Goal: Information Seeking & Learning: Learn about a topic

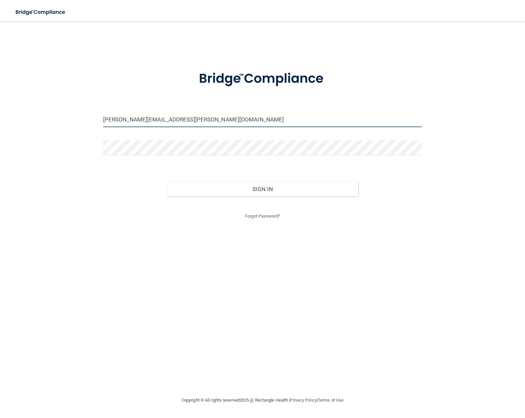
type input "[PERSON_NAME][EMAIL_ADDRESS][PERSON_NAME][DOMAIN_NAME]"
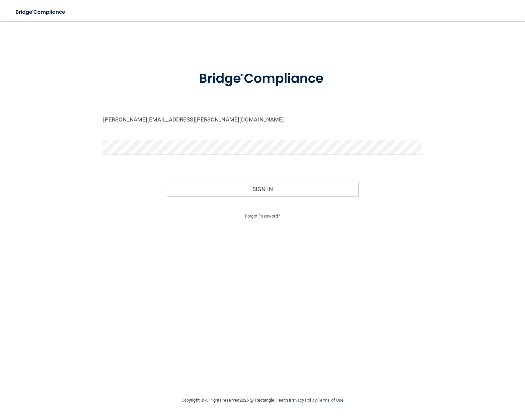
click at [263, 188] on button "Sign In" at bounding box center [262, 189] width 191 height 15
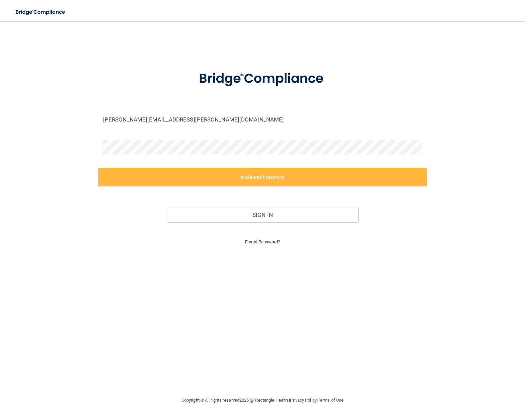
click at [265, 239] on link "Forgot Password?" at bounding box center [262, 241] width 35 height 5
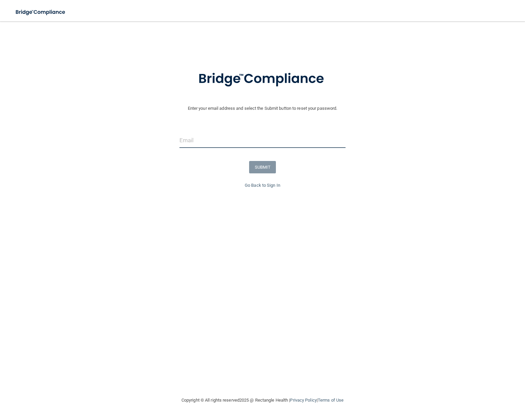
click at [202, 138] on input "email" at bounding box center [263, 140] width 166 height 15
type input "[PERSON_NAME][EMAIL_ADDRESS][PERSON_NAME][DOMAIN_NAME]"
click at [266, 167] on button "SUBMIT" at bounding box center [262, 167] width 27 height 12
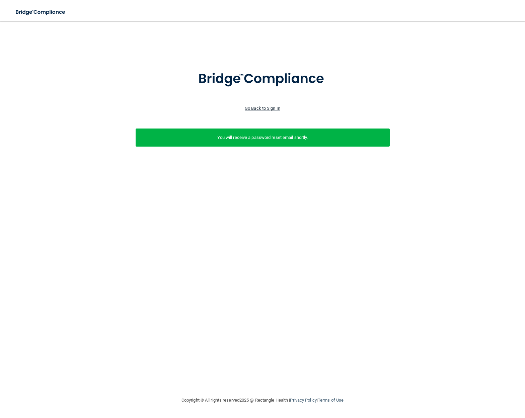
click at [265, 109] on link "Go Back to Sign In" at bounding box center [262, 108] width 35 height 5
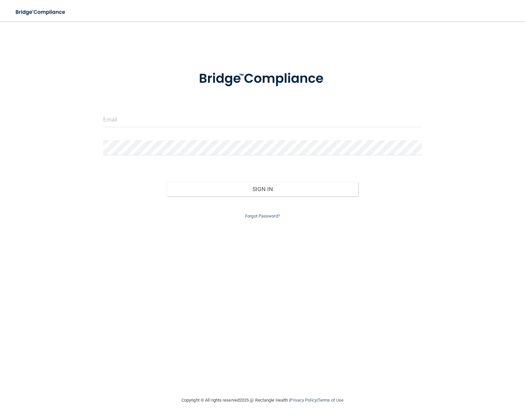
click at [158, 119] on input "email" at bounding box center [262, 119] width 319 height 15
type input "[PERSON_NAME][EMAIL_ADDRESS][PERSON_NAME][DOMAIN_NAME]"
click at [263, 188] on button "Sign In" at bounding box center [262, 189] width 191 height 15
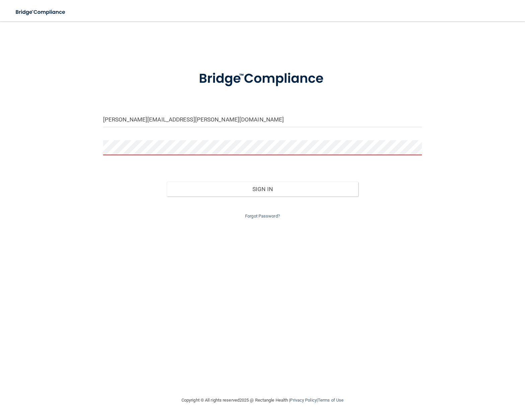
click at [263, 188] on button "Sign In" at bounding box center [262, 189] width 191 height 15
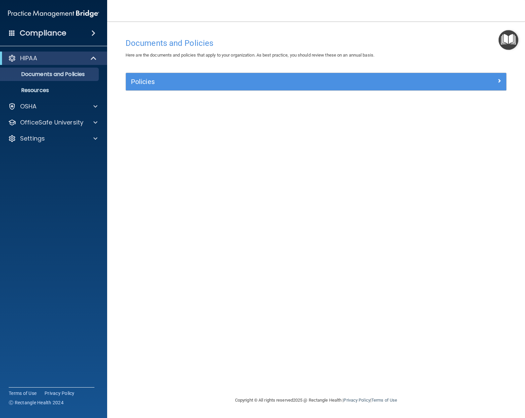
click at [168, 82] on h5 "Policies" at bounding box center [268, 81] width 275 height 7
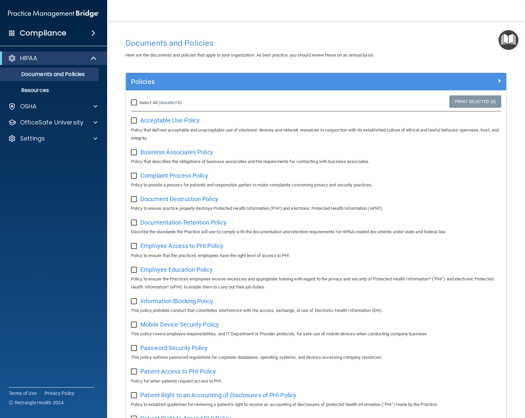
click at [63, 32] on h4 "Compliance" at bounding box center [43, 32] width 47 height 9
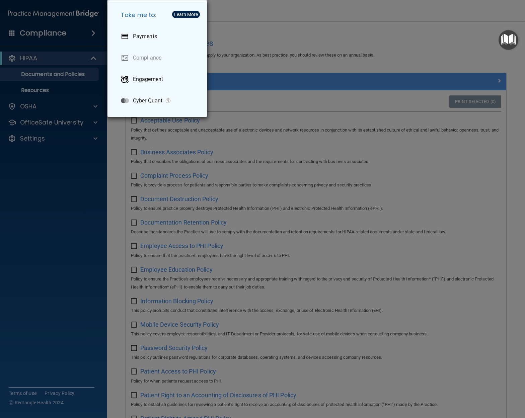
click at [46, 186] on div "Take me to: Payments Compliance Engagement Cyber Quant" at bounding box center [262, 209] width 525 height 418
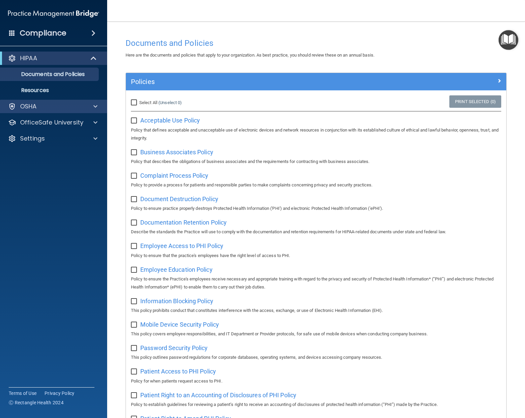
click at [31, 103] on p "OSHA" at bounding box center [28, 106] width 17 height 8
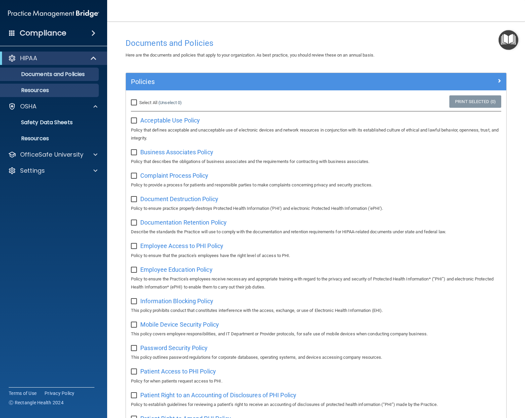
click at [42, 90] on p "Resources" at bounding box center [49, 90] width 91 height 7
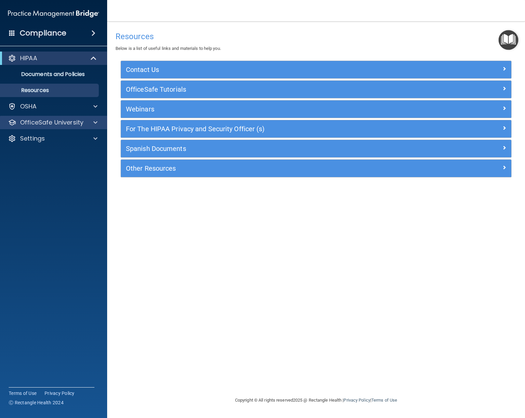
click at [68, 121] on p "OfficeSafe University" at bounding box center [51, 123] width 63 height 8
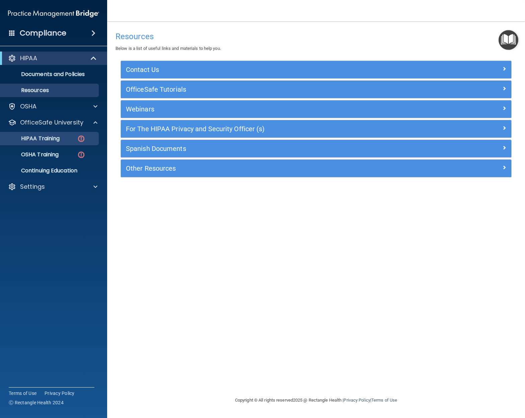
click at [58, 137] on p "HIPAA Training" at bounding box center [31, 138] width 55 height 7
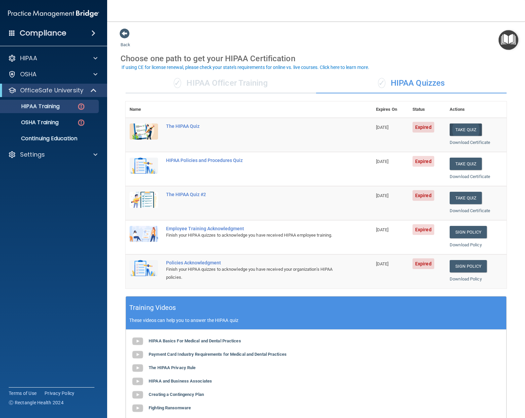
click at [465, 129] on button "Take Quiz" at bounding box center [466, 130] width 32 height 12
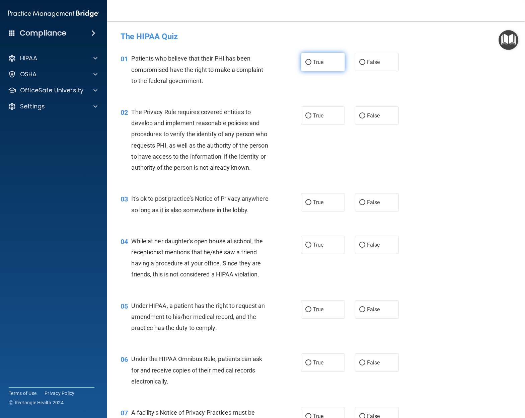
click at [324, 63] on span "True" at bounding box center [318, 62] width 10 height 6
click at [311, 63] on input "True" at bounding box center [308, 62] width 6 height 5
radio input "true"
click at [314, 114] on span "True" at bounding box center [318, 116] width 10 height 6
click at [311, 114] on input "True" at bounding box center [308, 116] width 6 height 5
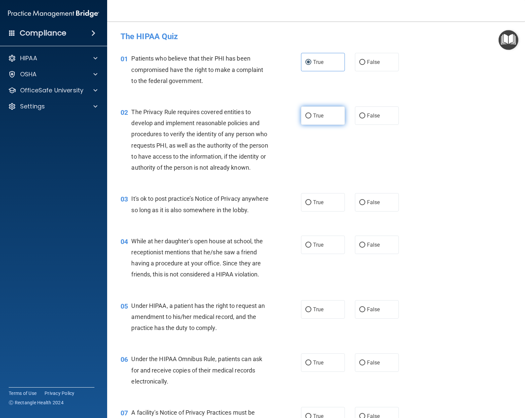
radio input "true"
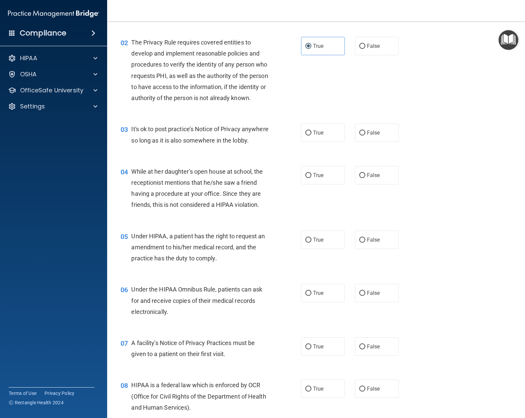
scroll to position [108, 0]
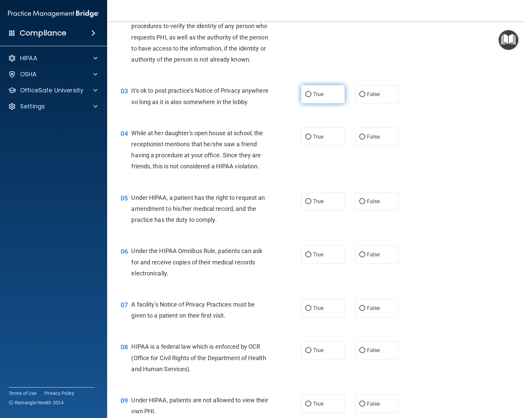
click at [315, 97] on label "True" at bounding box center [323, 94] width 44 height 18
click at [311, 97] on input "True" at bounding box center [308, 94] width 6 height 5
radio input "true"
click at [384, 146] on label "False" at bounding box center [377, 137] width 44 height 18
click at [365, 140] on input "False" at bounding box center [362, 137] width 6 height 5
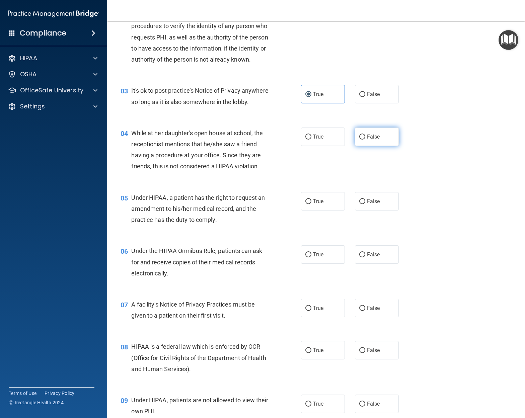
radio input "true"
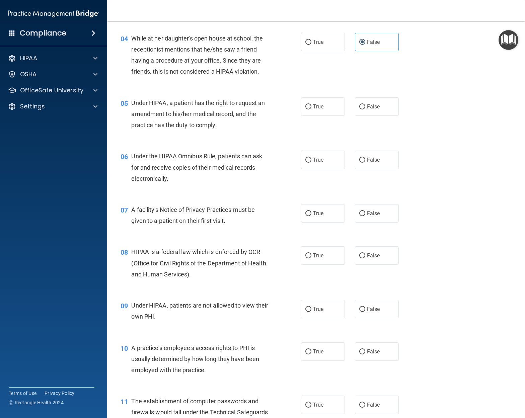
scroll to position [203, 0]
click at [320, 110] on span "True" at bounding box center [318, 106] width 10 height 6
click at [311, 109] on input "True" at bounding box center [308, 106] width 6 height 5
radio input "true"
click at [382, 115] on label "False" at bounding box center [377, 106] width 44 height 18
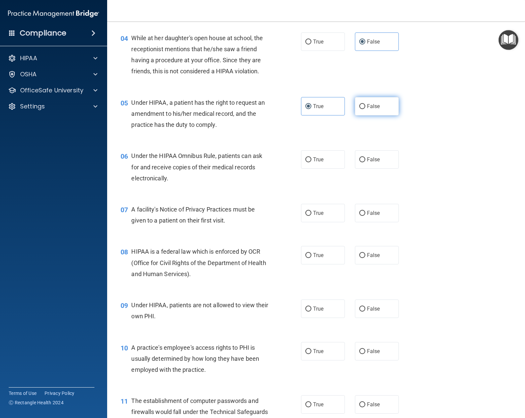
click at [365, 109] on input "False" at bounding box center [362, 106] width 6 height 5
radio input "true"
radio input "false"
click at [316, 163] on span "True" at bounding box center [318, 159] width 10 height 6
click at [311, 162] on input "True" at bounding box center [308, 159] width 6 height 5
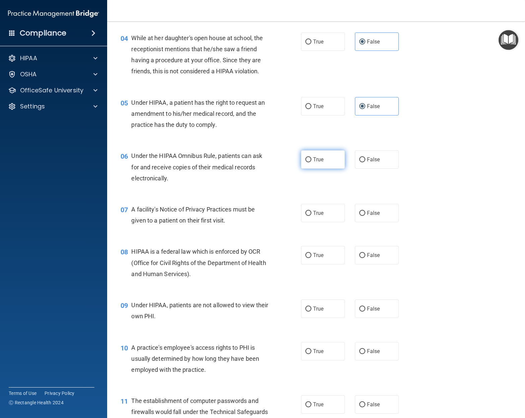
radio input "true"
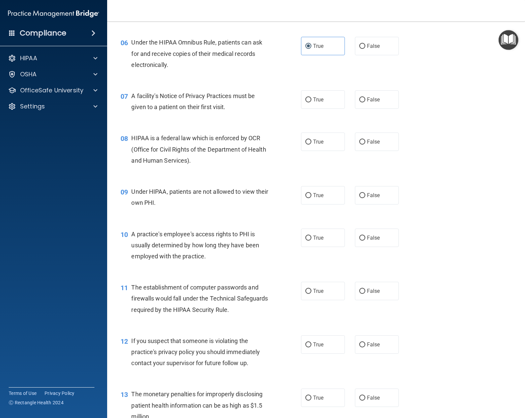
scroll to position [317, 0]
click at [323, 102] on span "True" at bounding box center [318, 99] width 10 height 6
click at [311, 102] on input "True" at bounding box center [308, 99] width 6 height 5
radio input "true"
click at [320, 145] on span "True" at bounding box center [318, 141] width 10 height 6
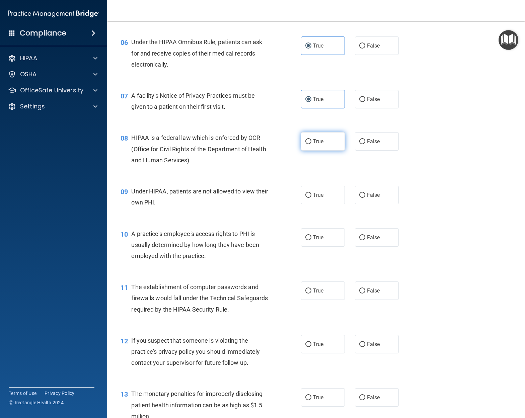
click at [311, 144] on input "True" at bounding box center [308, 141] width 6 height 5
radio input "true"
click at [389, 204] on label "False" at bounding box center [377, 195] width 44 height 18
click at [365, 198] on input "False" at bounding box center [362, 195] width 6 height 5
radio input "true"
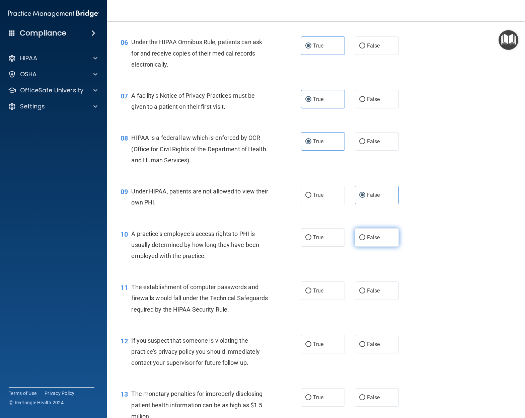
click at [367, 241] on span "False" at bounding box center [373, 237] width 13 height 6
click at [365, 240] on input "False" at bounding box center [362, 237] width 6 height 5
radio input "true"
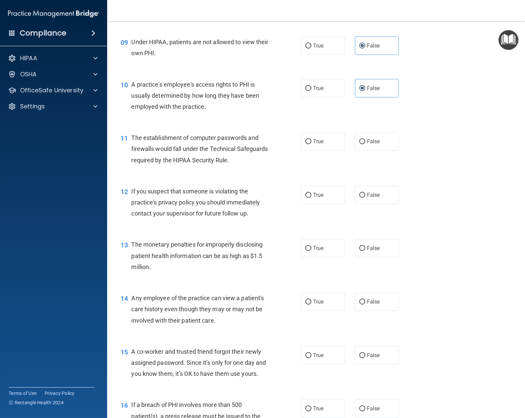
scroll to position [467, 0]
click at [330, 150] on label "True" at bounding box center [323, 141] width 44 height 18
click at [311, 144] on input "True" at bounding box center [308, 141] width 6 height 5
radio input "true"
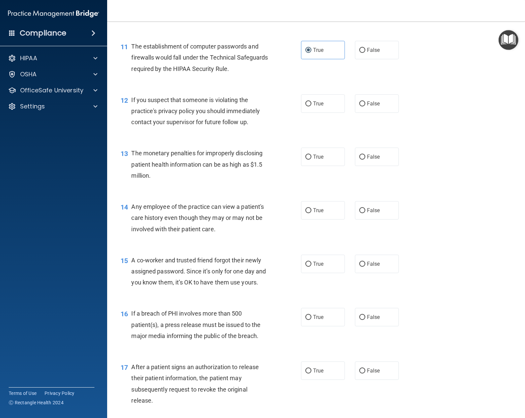
scroll to position [559, 0]
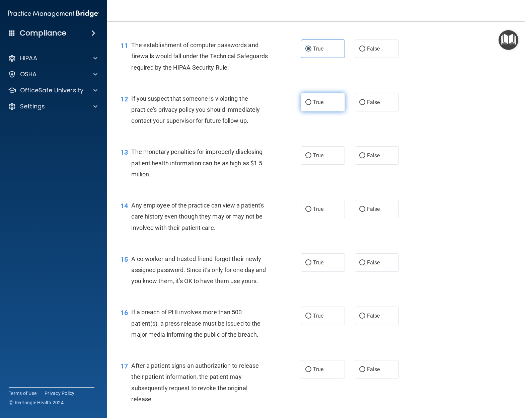
click at [313, 105] on span "True" at bounding box center [318, 102] width 10 height 6
click at [311, 105] on input "True" at bounding box center [308, 102] width 6 height 5
radio input "true"
click at [317, 159] on span "True" at bounding box center [318, 155] width 10 height 6
click at [311, 158] on input "True" at bounding box center [308, 155] width 6 height 5
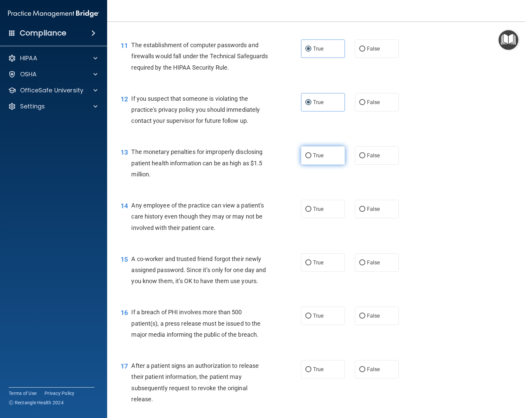
radio input "true"
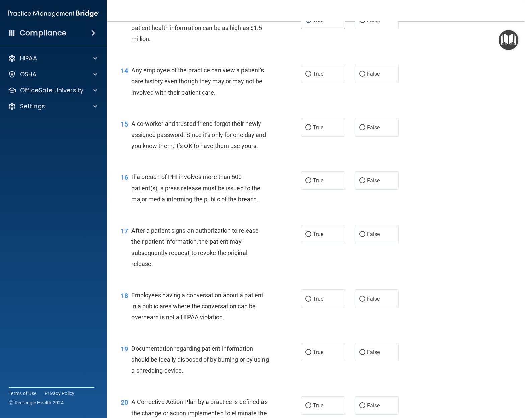
scroll to position [696, 0]
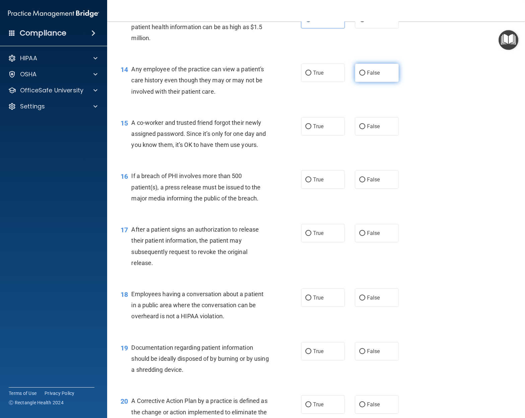
click at [369, 76] on span "False" at bounding box center [373, 73] width 13 height 6
click at [365, 76] on input "False" at bounding box center [362, 73] width 6 height 5
radio input "true"
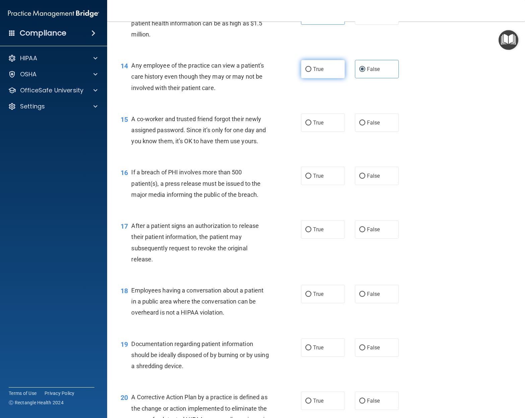
scroll to position [701, 0]
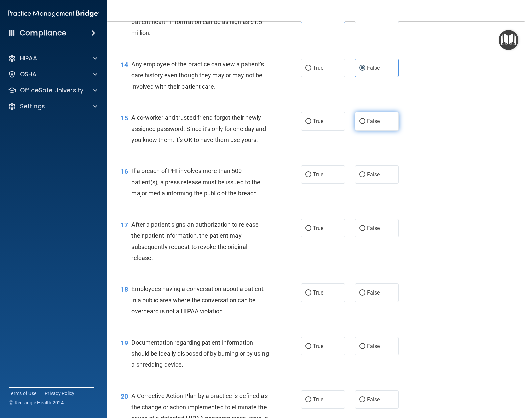
click at [373, 125] on span "False" at bounding box center [373, 121] width 13 height 6
click at [365, 124] on input "False" at bounding box center [362, 121] width 6 height 5
radio input "true"
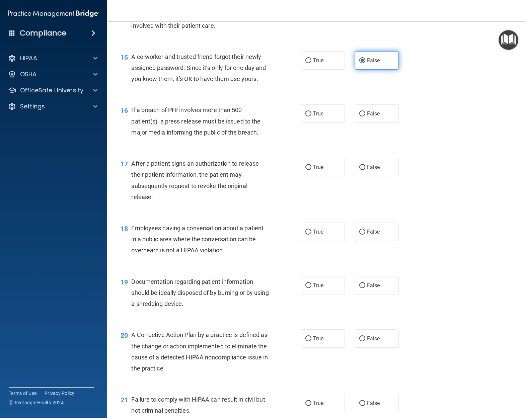
scroll to position [762, 0]
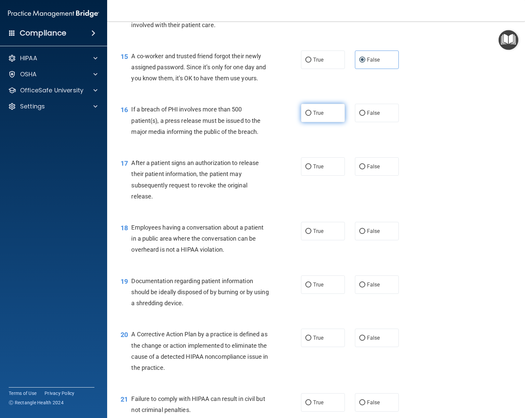
click at [320, 116] on span "True" at bounding box center [318, 113] width 10 height 6
click at [311, 116] on input "True" at bounding box center [308, 113] width 6 height 5
radio input "true"
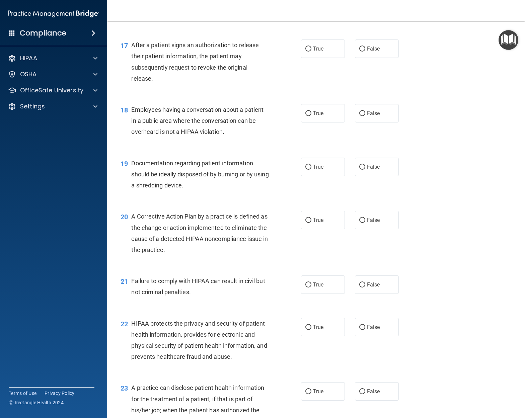
scroll to position [881, 0]
click at [308, 51] on input "True" at bounding box center [308, 48] width 6 height 5
radio input "true"
click at [383, 121] on label "False" at bounding box center [377, 112] width 44 height 18
click at [365, 115] on input "False" at bounding box center [362, 112] width 6 height 5
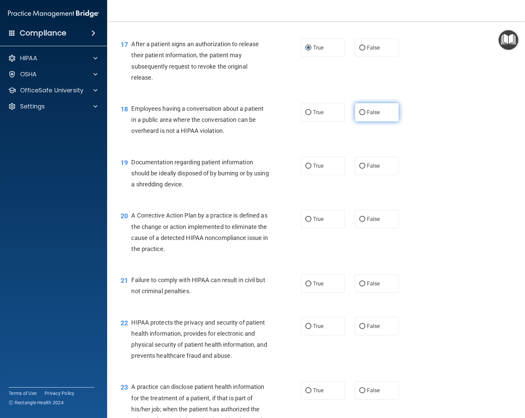
radio input "true"
click at [322, 169] on span "True" at bounding box center [318, 166] width 10 height 6
click at [311, 169] on input "True" at bounding box center [308, 166] width 6 height 5
radio input "true"
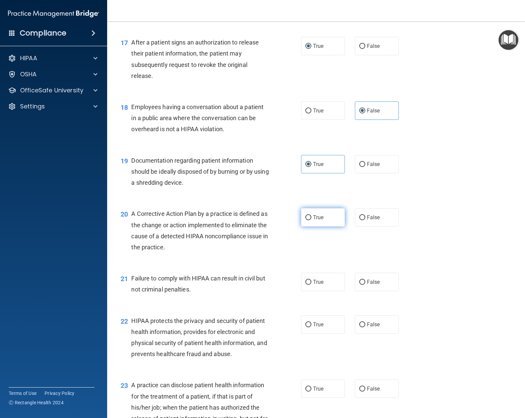
click at [314, 221] on span "True" at bounding box center [318, 217] width 10 height 6
click at [311, 220] on input "True" at bounding box center [308, 217] width 6 height 5
radio input "true"
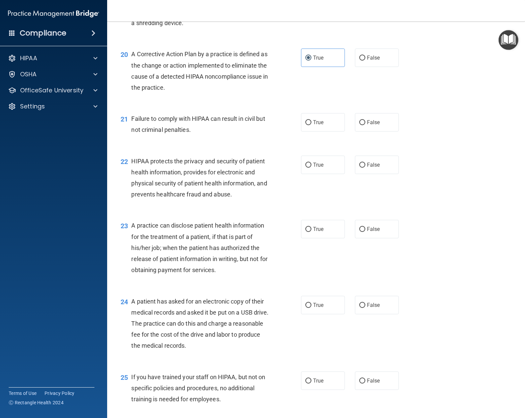
scroll to position [1044, 0]
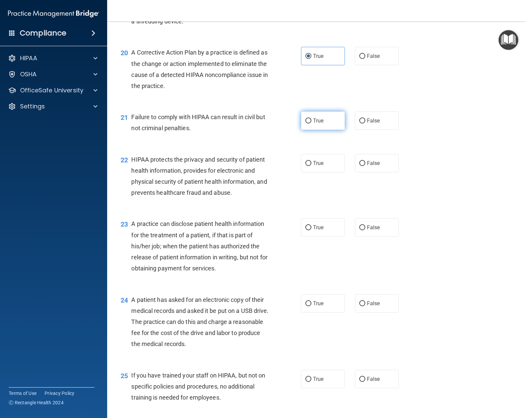
click at [322, 124] on span "True" at bounding box center [318, 121] width 10 height 6
click at [311, 124] on input "True" at bounding box center [308, 121] width 6 height 5
radio input "true"
click at [329, 170] on label "True" at bounding box center [323, 163] width 44 height 18
click at [311, 166] on input "True" at bounding box center [308, 163] width 6 height 5
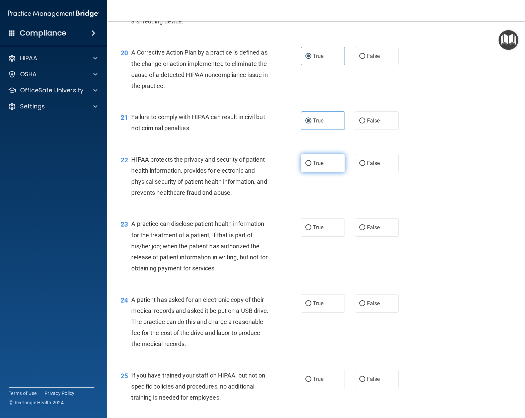
radio input "true"
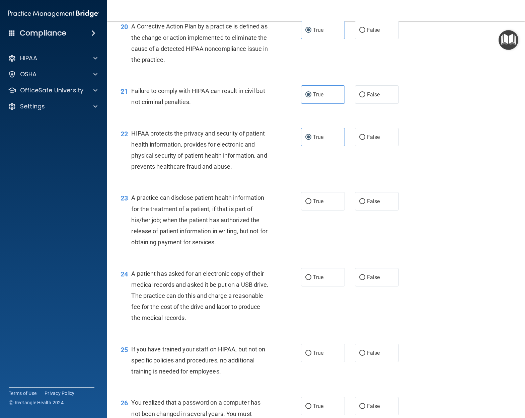
scroll to position [1071, 0]
click at [325, 208] on label "True" at bounding box center [323, 201] width 44 height 18
click at [311, 204] on input "True" at bounding box center [308, 201] width 6 height 5
radio input "true"
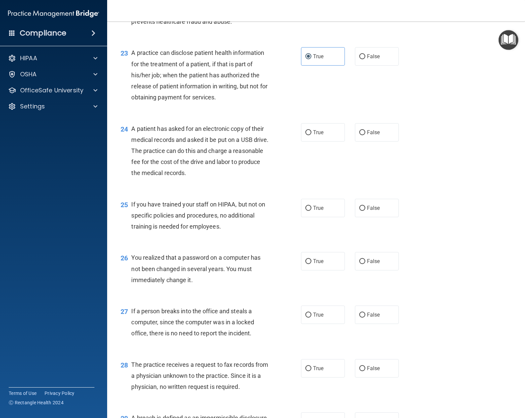
scroll to position [1217, 0]
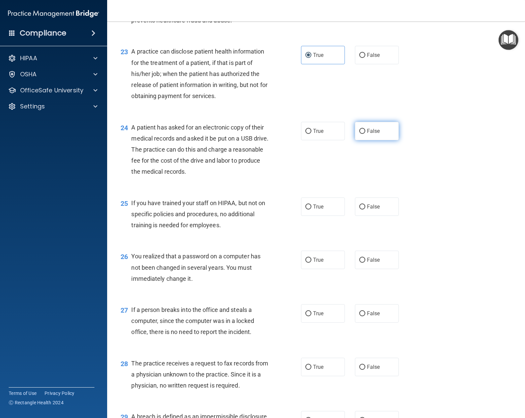
click at [385, 137] on label "False" at bounding box center [377, 131] width 44 height 18
click at [365, 134] on input "False" at bounding box center [362, 131] width 6 height 5
radio input "true"
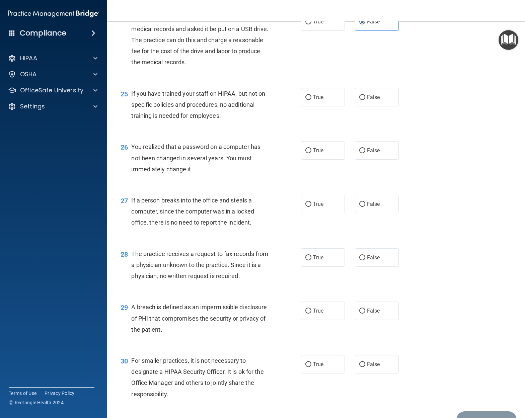
scroll to position [1330, 0]
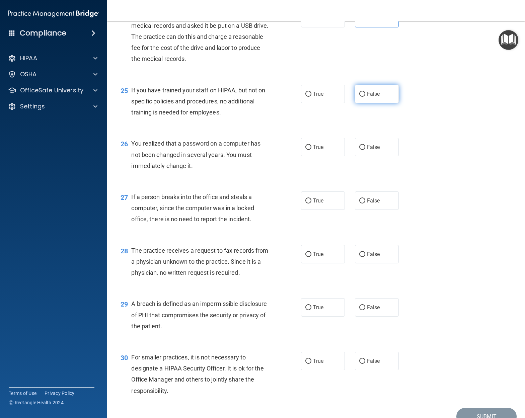
click at [363, 97] on input "False" at bounding box center [362, 94] width 6 height 5
radio input "true"
click at [320, 150] on span "True" at bounding box center [318, 147] width 10 height 6
click at [311, 150] on input "True" at bounding box center [308, 147] width 6 height 5
radio input "true"
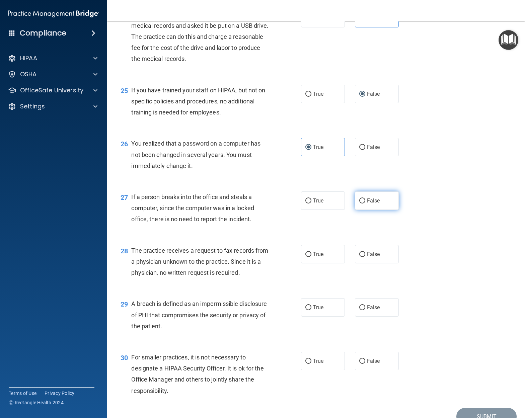
click at [385, 206] on label "False" at bounding box center [377, 201] width 44 height 18
click at [365, 204] on input "False" at bounding box center [362, 201] width 6 height 5
radio input "true"
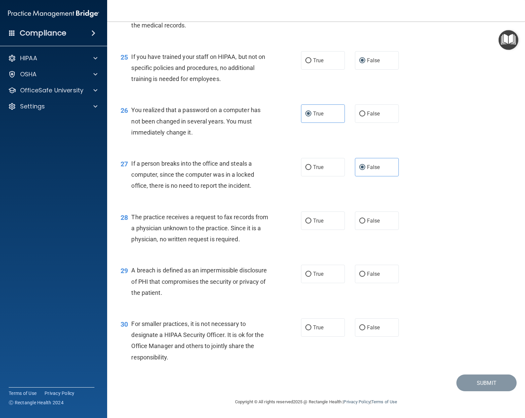
scroll to position [1367, 0]
click at [379, 223] on span "False" at bounding box center [373, 221] width 13 height 6
click at [365, 223] on input "False" at bounding box center [362, 221] width 6 height 5
radio input "true"
click at [326, 276] on label "True" at bounding box center [323, 274] width 44 height 18
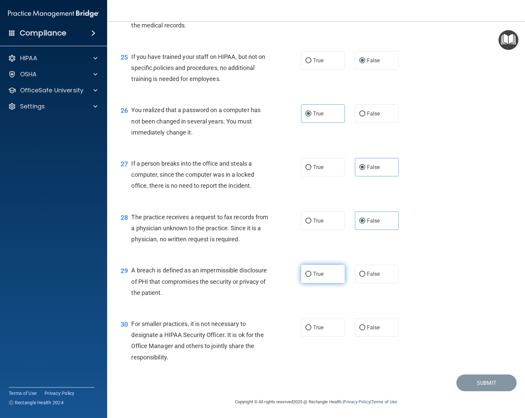
click at [311, 276] on input "True" at bounding box center [308, 274] width 6 height 5
radio input "true"
click at [381, 329] on label "False" at bounding box center [377, 327] width 44 height 18
click at [365, 329] on input "False" at bounding box center [362, 328] width 6 height 5
radio input "true"
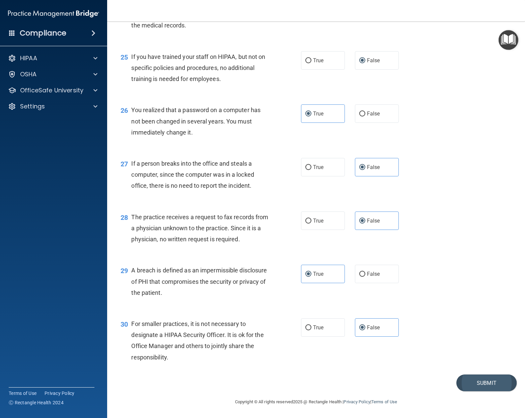
click at [485, 384] on button "Submit" at bounding box center [486, 383] width 60 height 17
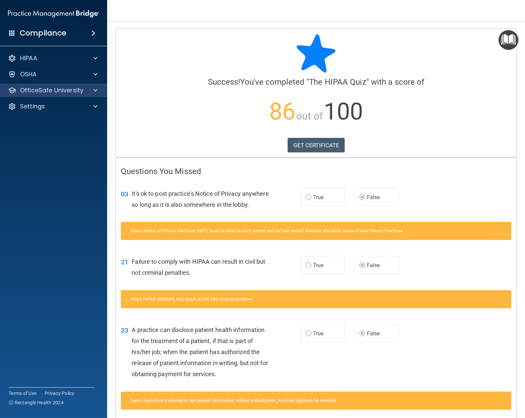
click at [66, 91] on p "OfficeSafe University" at bounding box center [51, 90] width 63 height 8
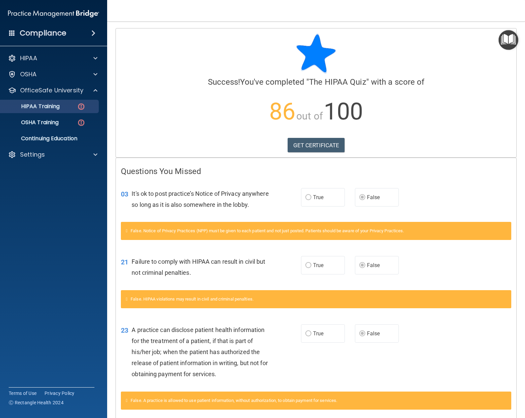
click at [51, 107] on p "HIPAA Training" at bounding box center [31, 106] width 55 height 7
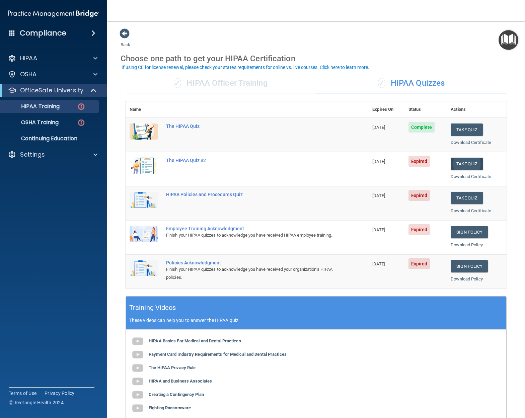
click at [470, 162] on button "Take Quiz" at bounding box center [467, 164] width 32 height 12
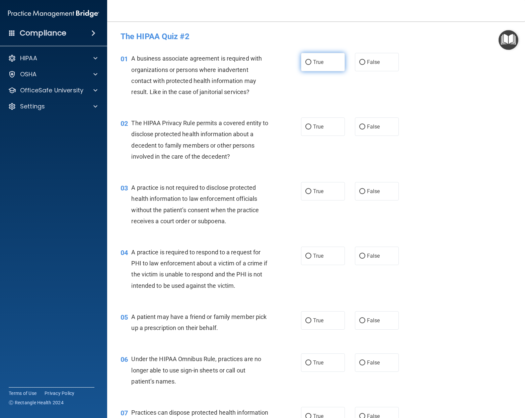
click at [330, 62] on label "True" at bounding box center [323, 62] width 44 height 18
click at [311, 62] on input "True" at bounding box center [308, 62] width 6 height 5
radio input "true"
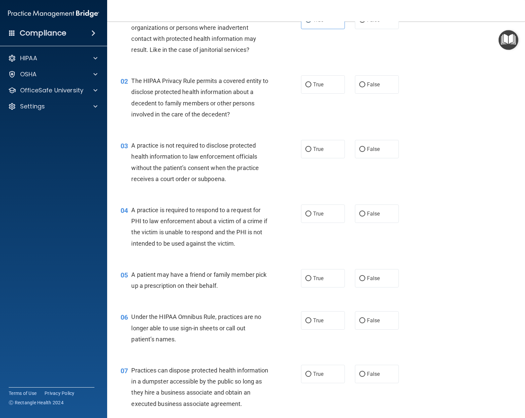
scroll to position [45, 0]
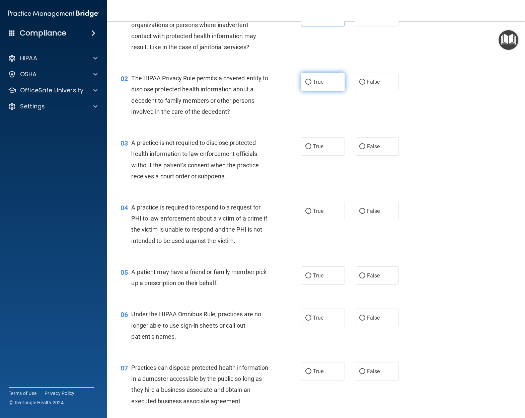
click at [318, 79] on span "True" at bounding box center [318, 82] width 10 height 6
click at [311, 80] on input "True" at bounding box center [308, 82] width 6 height 5
radio input "true"
click at [372, 149] on span "False" at bounding box center [373, 146] width 13 height 6
click at [365, 149] on input "False" at bounding box center [362, 146] width 6 height 5
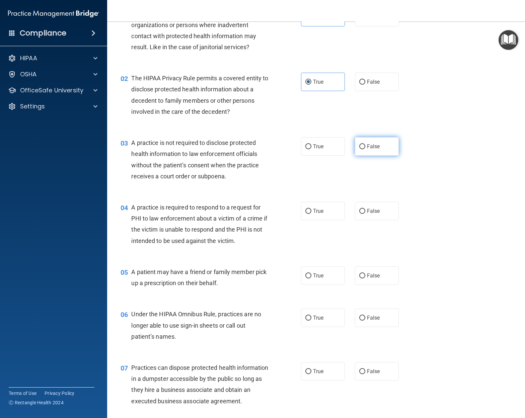
radio input "true"
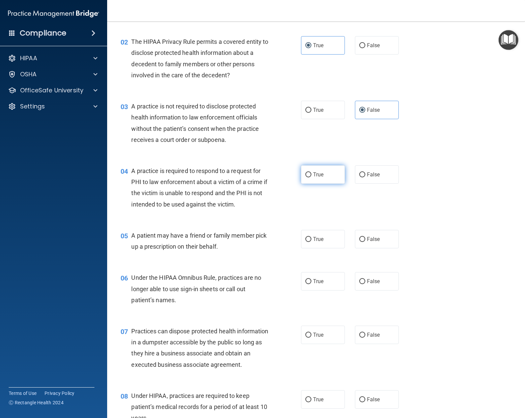
scroll to position [84, 0]
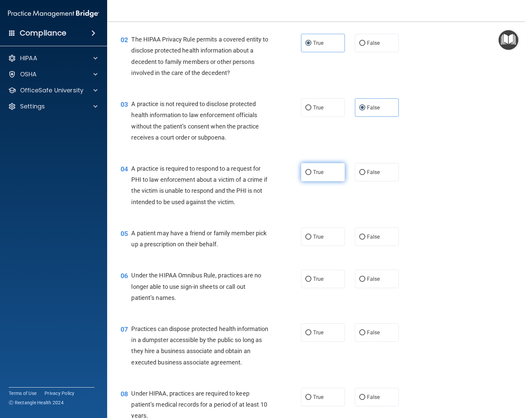
click at [313, 181] on div "04 A practice is required to respond to a request for PHI to law enforcement ab…" at bounding box center [316, 187] width 401 height 65
click at [326, 169] on label "True" at bounding box center [323, 172] width 44 height 18
click at [311, 170] on input "True" at bounding box center [308, 172] width 6 height 5
radio input "true"
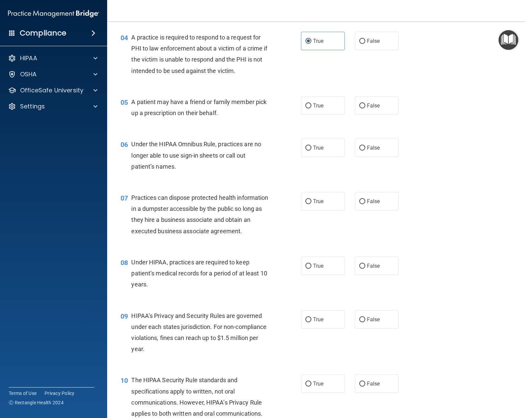
scroll to position [228, 0]
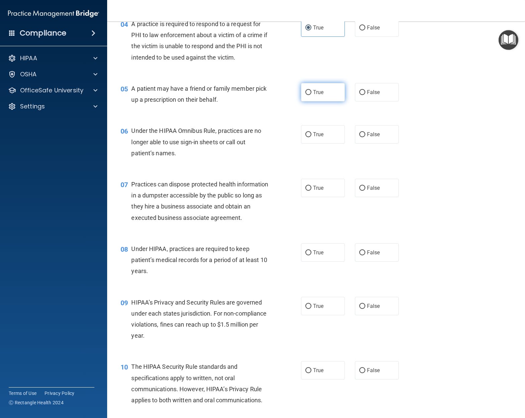
click at [318, 91] on span "True" at bounding box center [318, 92] width 10 height 6
click at [311, 91] on input "True" at bounding box center [308, 92] width 6 height 5
radio input "true"
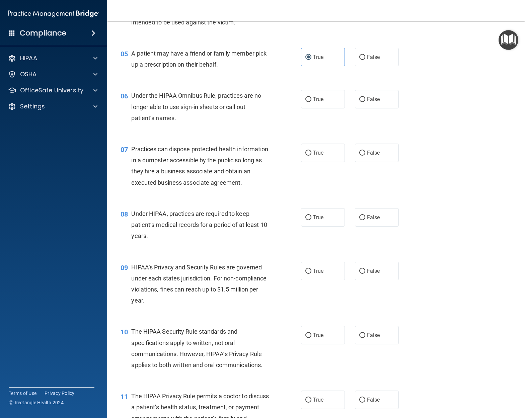
scroll to position [265, 0]
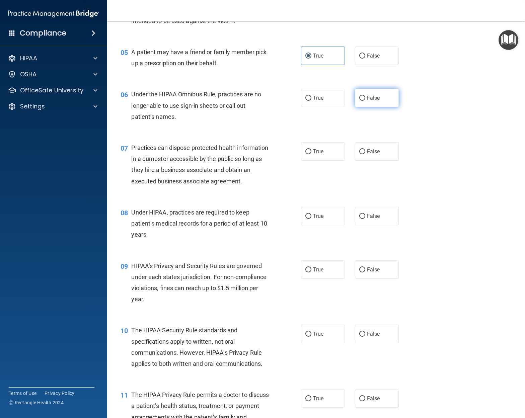
click at [363, 96] on input "False" at bounding box center [362, 98] width 6 height 5
radio input "true"
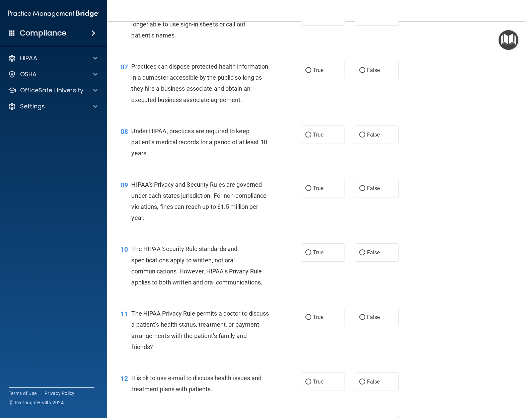
scroll to position [347, 0]
click at [378, 70] on span "False" at bounding box center [373, 70] width 13 height 6
click at [365, 70] on input "False" at bounding box center [362, 70] width 6 height 5
radio input "true"
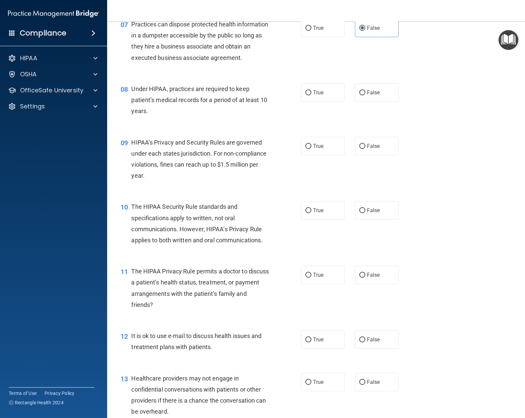
scroll to position [382, 0]
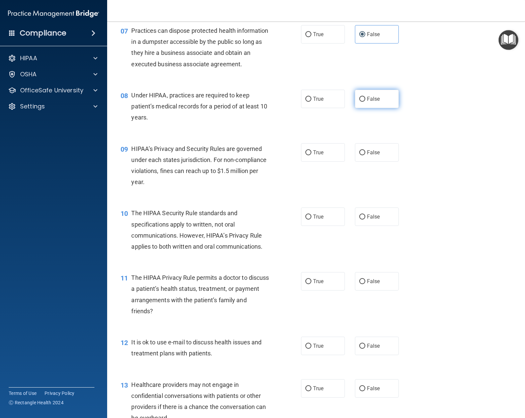
click at [380, 99] on span "False" at bounding box center [373, 99] width 13 height 6
click at [365, 99] on input "False" at bounding box center [362, 99] width 6 height 5
radio input "true"
click at [315, 150] on span "True" at bounding box center [318, 152] width 10 height 6
click at [311, 150] on input "True" at bounding box center [308, 152] width 6 height 5
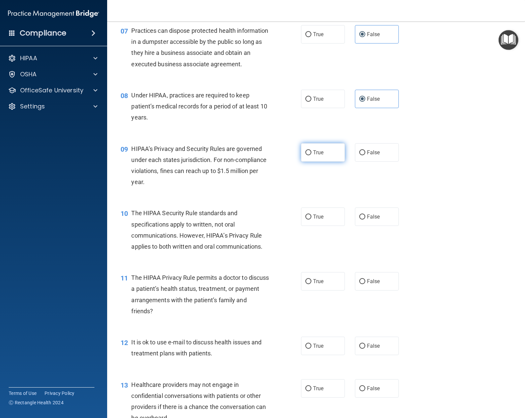
radio input "true"
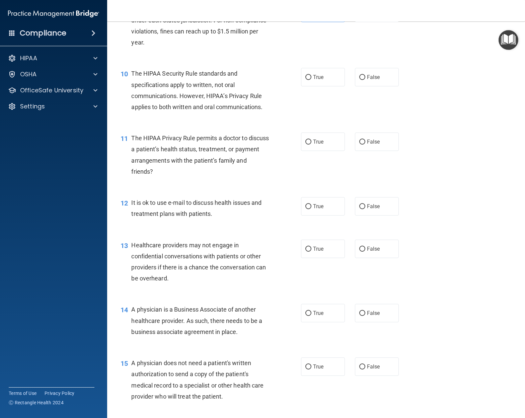
scroll to position [519, 0]
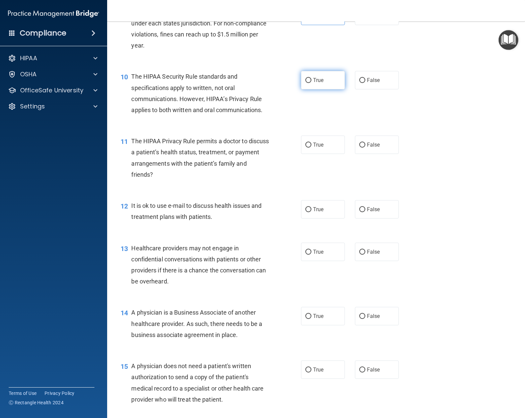
click at [332, 80] on label "True" at bounding box center [323, 80] width 44 height 18
click at [311, 80] on input "True" at bounding box center [308, 80] width 6 height 5
radio input "true"
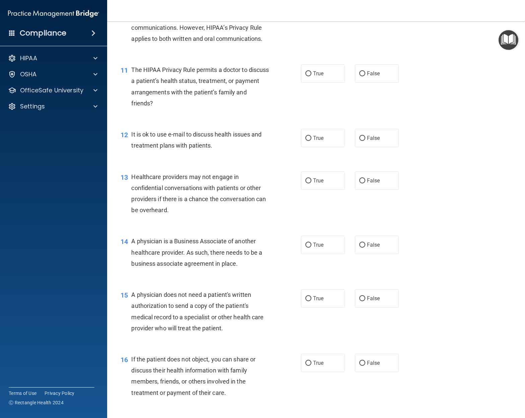
scroll to position [591, 0]
click at [360, 71] on input "False" at bounding box center [362, 73] width 6 height 5
radio input "true"
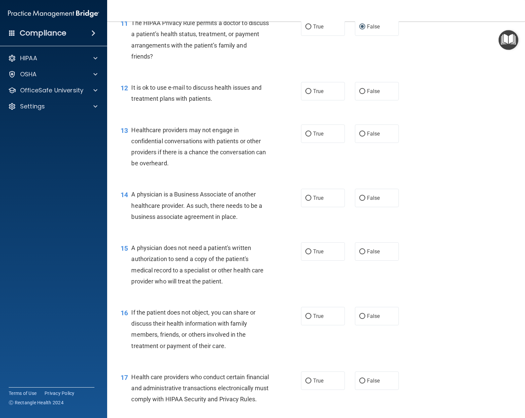
scroll to position [637, 0]
click at [363, 93] on label "False" at bounding box center [377, 91] width 44 height 18
click at [363, 93] on input "False" at bounding box center [362, 91] width 6 height 5
radio input "true"
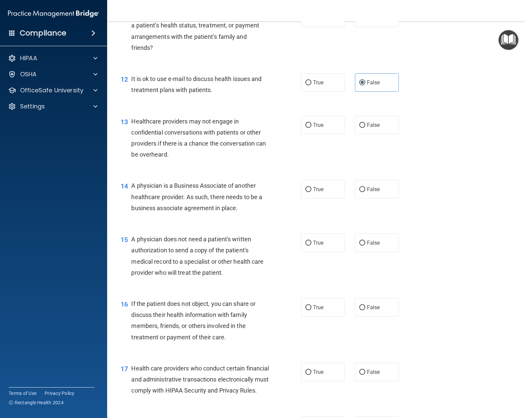
scroll to position [649, 0]
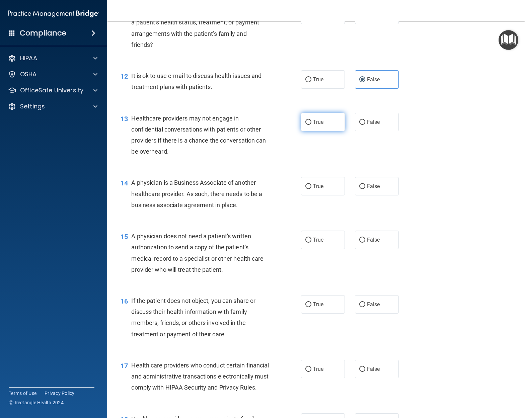
click at [320, 119] on span "True" at bounding box center [318, 122] width 10 height 6
click at [311, 120] on input "True" at bounding box center [308, 122] width 6 height 5
radio input "true"
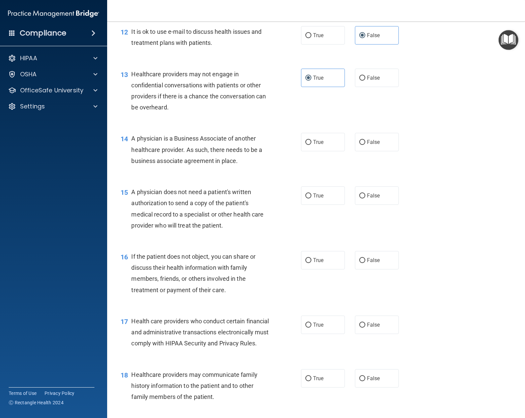
scroll to position [692, 0]
click at [373, 141] on span "False" at bounding box center [373, 143] width 13 height 6
click at [365, 141] on input "False" at bounding box center [362, 143] width 6 height 5
radio input "true"
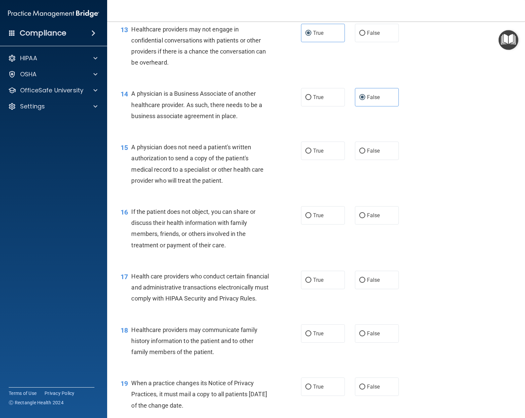
scroll to position [738, 0]
click at [324, 149] on span "True" at bounding box center [318, 150] width 10 height 6
click at [311, 149] on input "True" at bounding box center [308, 150] width 6 height 5
radio input "true"
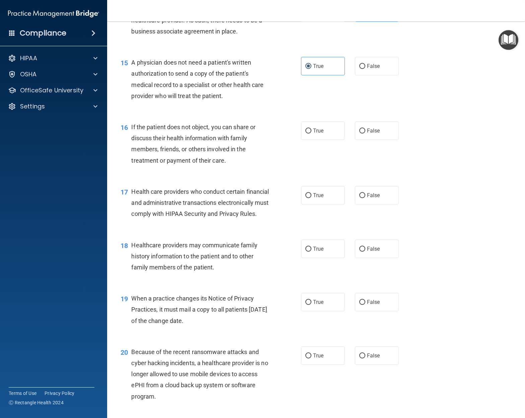
scroll to position [823, 0]
click at [326, 125] on label "True" at bounding box center [323, 130] width 44 height 18
click at [311, 128] on input "True" at bounding box center [308, 130] width 6 height 5
radio input "true"
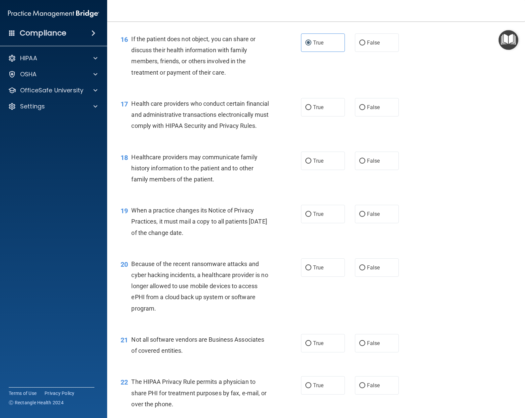
scroll to position [910, 0]
click at [326, 104] on label "True" at bounding box center [323, 107] width 44 height 18
click at [311, 105] on input "True" at bounding box center [308, 107] width 6 height 5
radio input "true"
click at [316, 164] on span "True" at bounding box center [318, 161] width 10 height 6
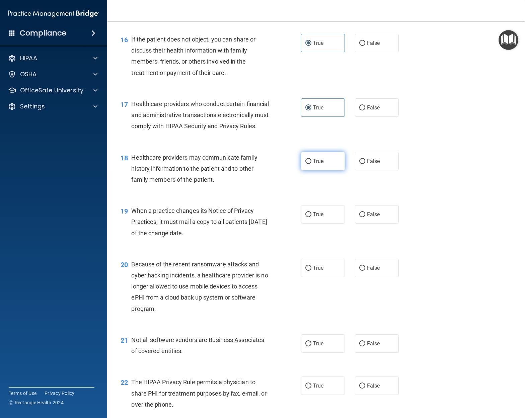
click at [311, 164] on input "True" at bounding box center [308, 161] width 6 height 5
radio input "true"
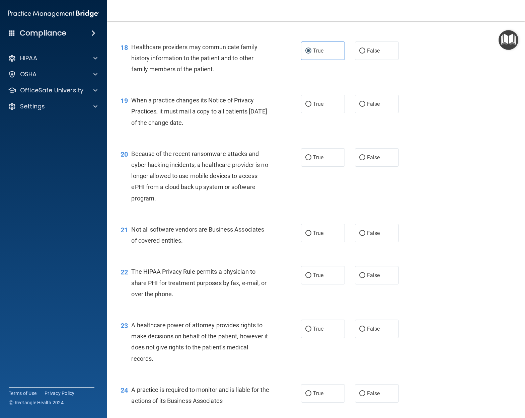
scroll to position [1052, 0]
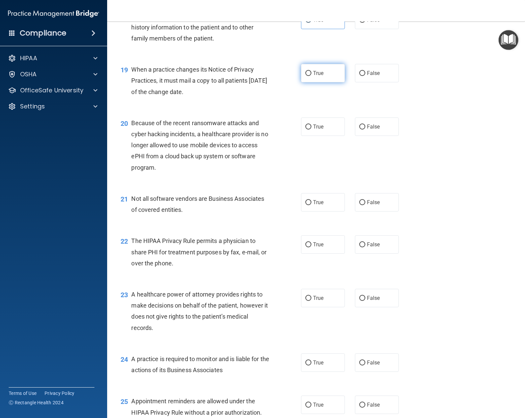
click at [328, 80] on label "True" at bounding box center [323, 73] width 44 height 18
click at [311, 76] on input "True" at bounding box center [308, 73] width 6 height 5
radio input "true"
click at [379, 130] on span "False" at bounding box center [373, 127] width 13 height 6
click at [365, 130] on input "False" at bounding box center [362, 127] width 6 height 5
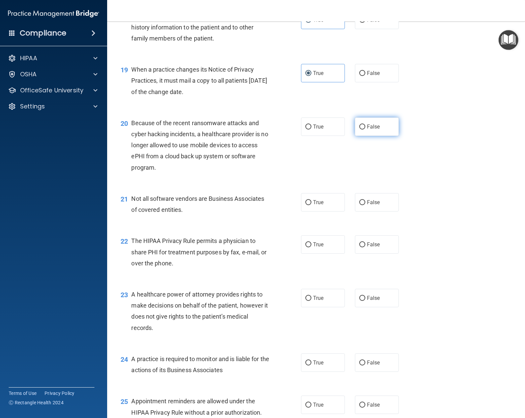
radio input "true"
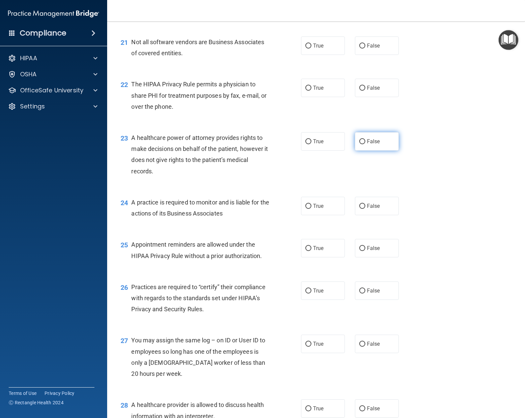
scroll to position [1209, 0]
click at [325, 51] on label "True" at bounding box center [323, 45] width 44 height 18
click at [311, 48] on input "True" at bounding box center [308, 45] width 6 height 5
radio input "true"
click at [312, 96] on label "True" at bounding box center [323, 87] width 44 height 18
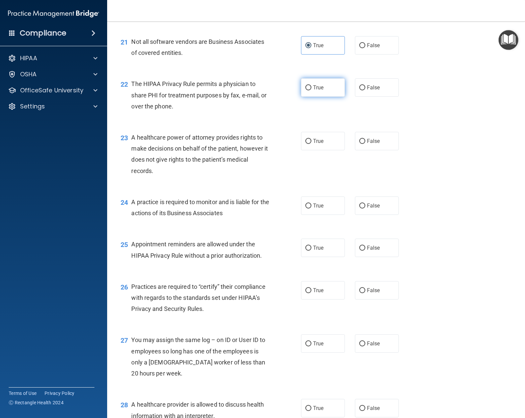
click at [311, 90] on input "True" at bounding box center [308, 87] width 6 height 5
radio input "true"
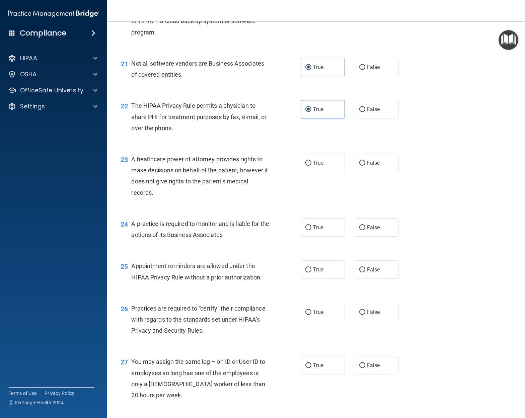
scroll to position [1188, 0]
click at [368, 165] on span "False" at bounding box center [373, 162] width 13 height 6
click at [365, 165] on input "False" at bounding box center [362, 162] width 6 height 5
radio input "true"
click at [331, 233] on label "True" at bounding box center [323, 227] width 44 height 18
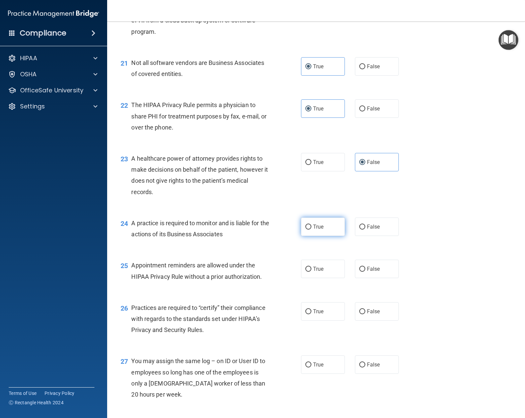
click at [311, 230] on input "True" at bounding box center [308, 227] width 6 height 5
radio input "true"
click at [386, 229] on label "False" at bounding box center [377, 227] width 44 height 18
click at [365, 229] on input "False" at bounding box center [362, 227] width 6 height 5
radio input "true"
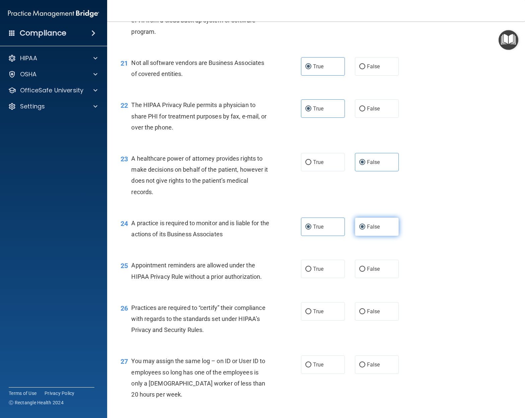
radio input "false"
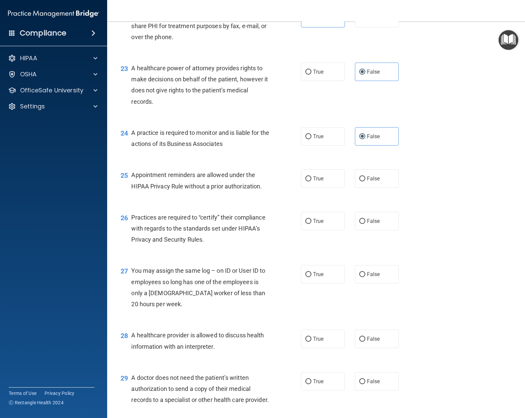
scroll to position [1283, 0]
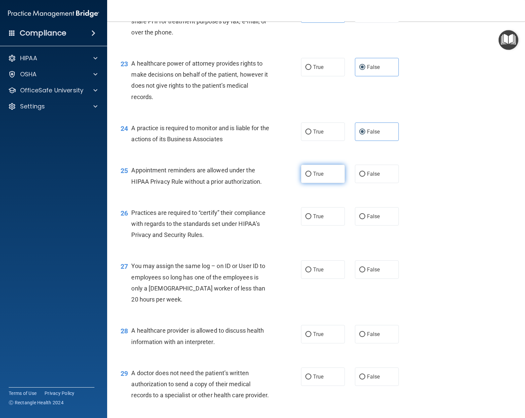
click at [328, 180] on label "True" at bounding box center [323, 174] width 44 height 18
click at [311, 177] on input "True" at bounding box center [308, 174] width 6 height 5
radio input "true"
click at [316, 218] on span "True" at bounding box center [318, 216] width 10 height 6
click at [311, 218] on input "True" at bounding box center [308, 216] width 6 height 5
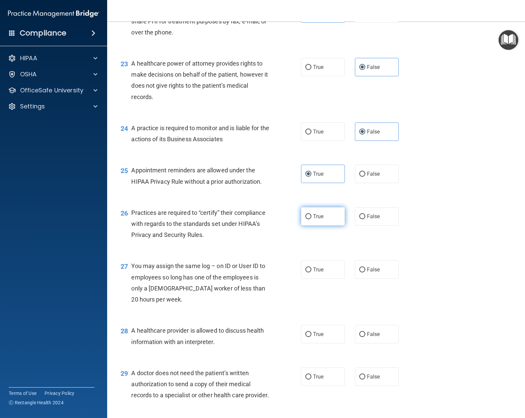
radio input "true"
click at [376, 273] on span "False" at bounding box center [373, 270] width 13 height 6
click at [365, 273] on input "False" at bounding box center [362, 270] width 6 height 5
radio input "true"
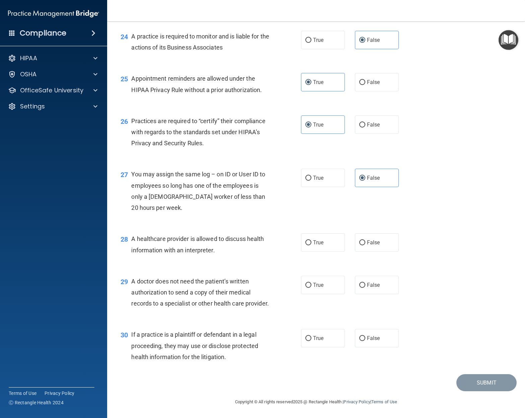
scroll to position [1389, 0]
click at [317, 239] on span "True" at bounding box center [318, 242] width 10 height 6
click at [311, 240] on input "True" at bounding box center [308, 242] width 6 height 5
radio input "true"
click at [320, 282] on span "True" at bounding box center [318, 285] width 10 height 6
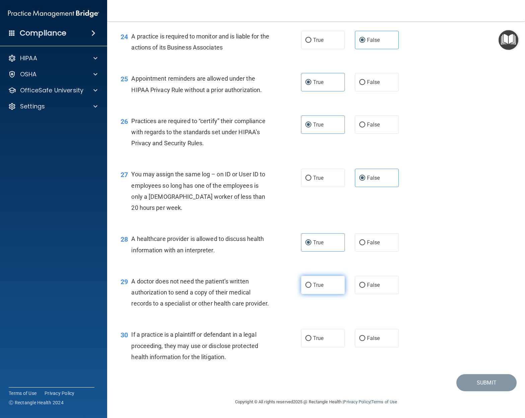
click at [311, 283] on input "True" at bounding box center [308, 285] width 6 height 5
radio input "true"
click at [371, 276] on label "False" at bounding box center [377, 285] width 44 height 18
click at [365, 283] on input "False" at bounding box center [362, 285] width 6 height 5
radio input "true"
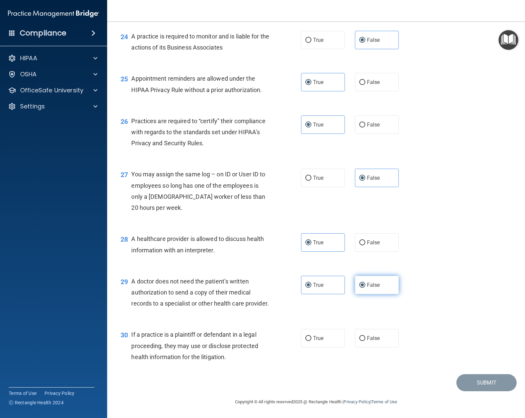
radio input "false"
click at [320, 334] on label "True" at bounding box center [323, 338] width 44 height 18
click at [311, 336] on input "True" at bounding box center [308, 338] width 6 height 5
radio input "true"
click at [481, 382] on button "Submit" at bounding box center [486, 382] width 60 height 17
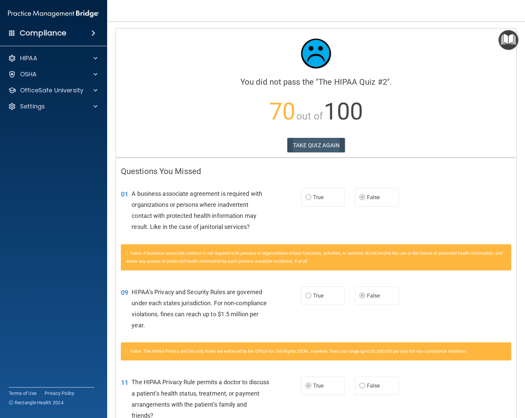
click at [307, 142] on button "TAKE QUIZ AGAIN" at bounding box center [316, 145] width 58 height 15
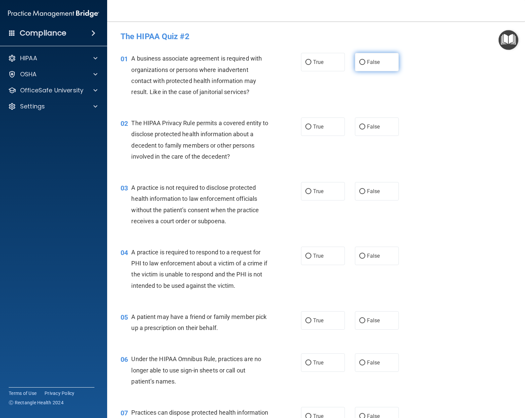
click at [369, 66] on label "False" at bounding box center [377, 62] width 44 height 18
click at [365, 65] on input "False" at bounding box center [362, 62] width 6 height 5
radio input "true"
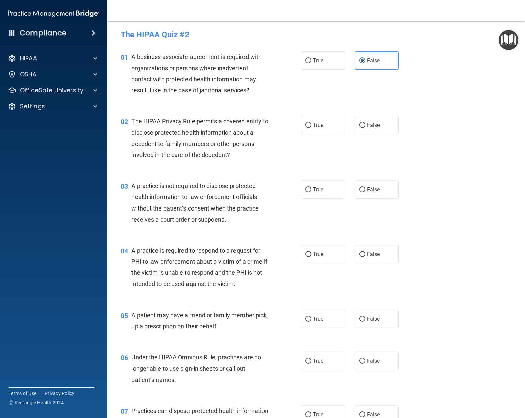
scroll to position [3, 0]
click at [331, 122] on label "True" at bounding box center [323, 126] width 44 height 18
click at [311, 124] on input "True" at bounding box center [308, 126] width 6 height 5
radio input "true"
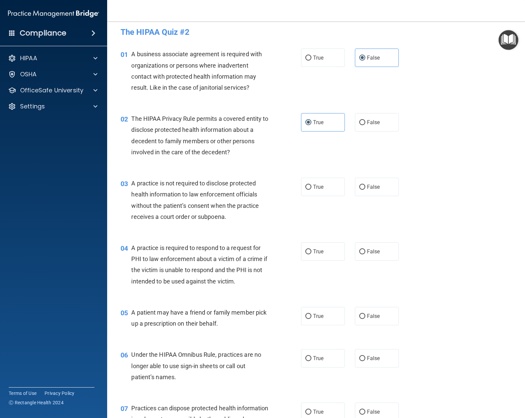
scroll to position [5, 0]
click at [377, 186] on span "False" at bounding box center [373, 186] width 13 height 6
click at [365, 186] on input "False" at bounding box center [362, 186] width 6 height 5
radio input "true"
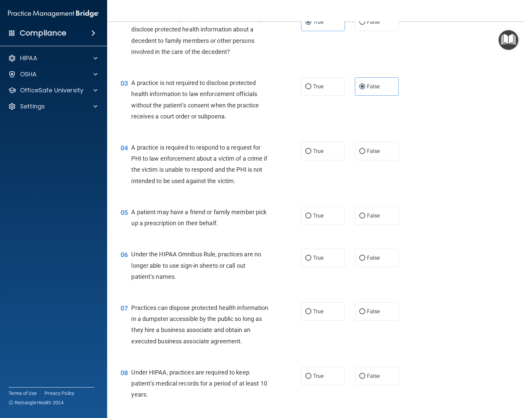
scroll to position [105, 0]
click at [313, 149] on span "True" at bounding box center [318, 151] width 10 height 6
click at [311, 149] on input "True" at bounding box center [308, 151] width 6 height 5
radio input "true"
click at [326, 215] on label "True" at bounding box center [323, 215] width 44 height 18
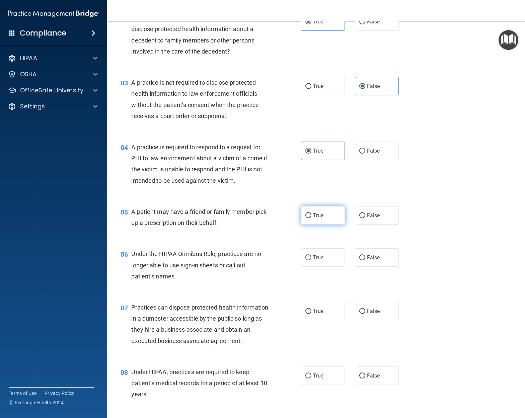
click at [311, 215] on input "True" at bounding box center [308, 215] width 6 height 5
radio input "true"
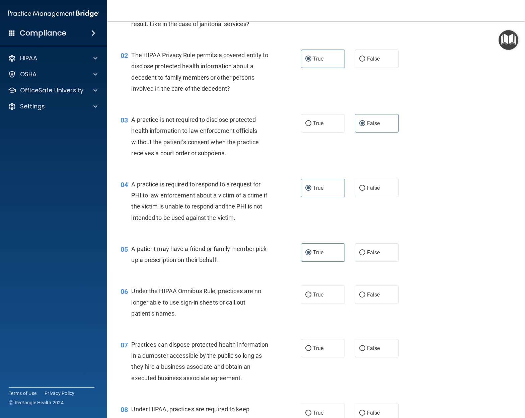
scroll to position [67, 0]
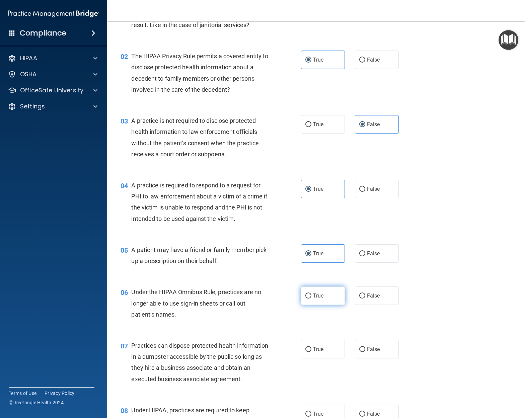
click at [328, 293] on label "True" at bounding box center [323, 296] width 44 height 18
click at [311, 294] on input "True" at bounding box center [308, 296] width 6 height 5
radio input "true"
click at [376, 293] on span "False" at bounding box center [373, 296] width 13 height 6
click at [365, 294] on input "False" at bounding box center [362, 296] width 6 height 5
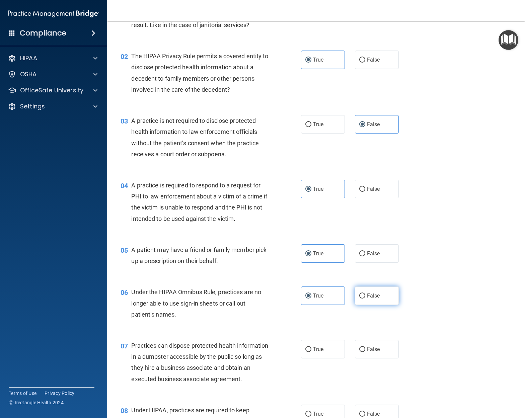
radio input "true"
radio input "false"
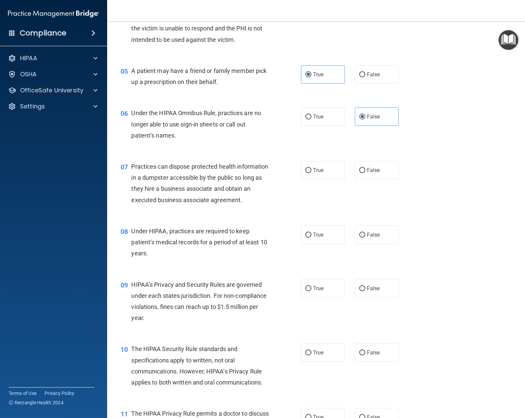
scroll to position [246, 0]
click at [363, 168] on input "False" at bounding box center [362, 170] width 6 height 5
radio input "true"
click at [381, 235] on label "False" at bounding box center [377, 235] width 44 height 18
click at [365, 235] on input "False" at bounding box center [362, 235] width 6 height 5
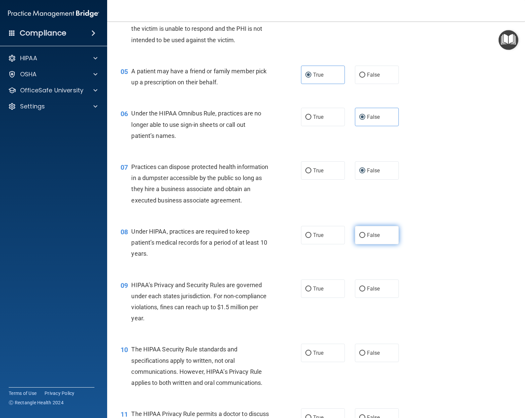
radio input "true"
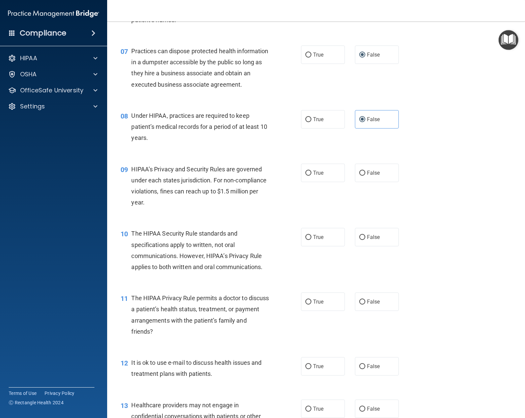
scroll to position [364, 0]
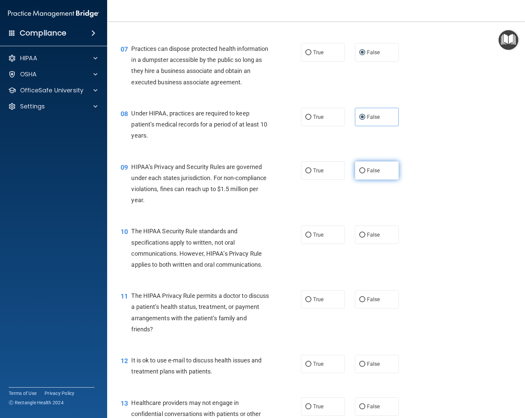
click at [375, 172] on label "False" at bounding box center [377, 170] width 44 height 18
click at [365, 172] on input "False" at bounding box center [362, 170] width 6 height 5
radio input "true"
click at [324, 233] on span "True" at bounding box center [318, 235] width 10 height 6
click at [311, 233] on input "True" at bounding box center [308, 235] width 6 height 5
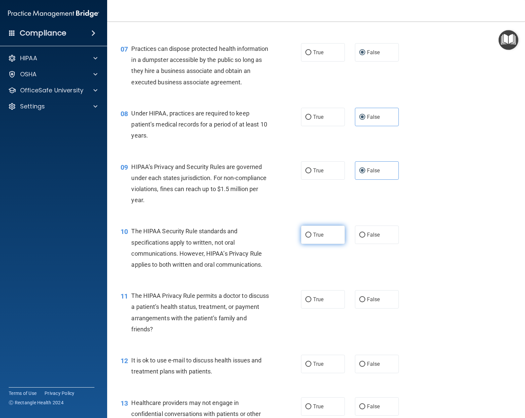
radio input "true"
drag, startPoint x: 387, startPoint y: 307, endPoint x: 386, endPoint y: 301, distance: 5.6
click at [386, 305] on div "11 The HIPAA Privacy Rule permits a doctor to discuss a patient’s health status…" at bounding box center [316, 314] width 401 height 65
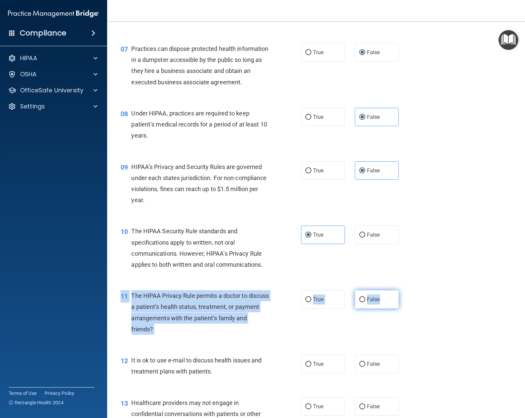
click at [386, 299] on label "False" at bounding box center [377, 299] width 44 height 18
click at [365, 299] on input "False" at bounding box center [362, 299] width 6 height 5
radio input "true"
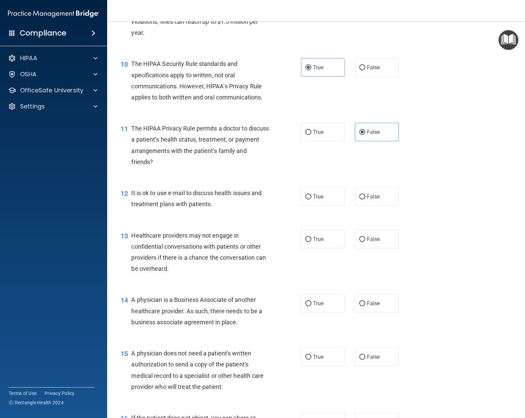
scroll to position [532, 0]
click at [329, 193] on label "True" at bounding box center [323, 196] width 44 height 18
click at [311, 194] on input "True" at bounding box center [308, 196] width 6 height 5
radio input "true"
click at [380, 235] on span "False" at bounding box center [373, 238] width 13 height 6
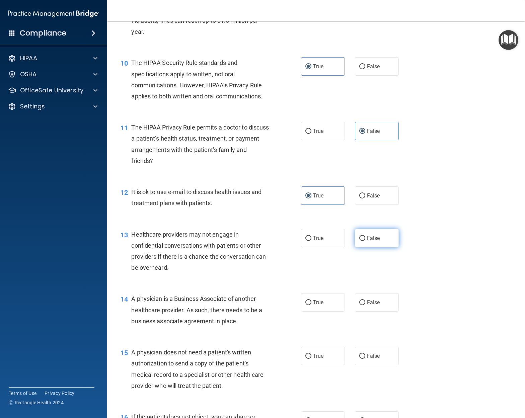
click at [365, 236] on input "False" at bounding box center [362, 238] width 6 height 5
radio input "true"
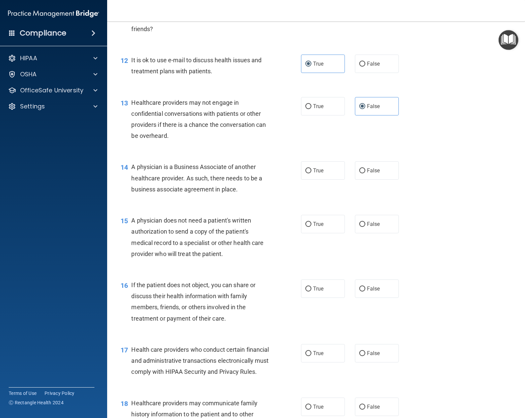
scroll to position [673, 0]
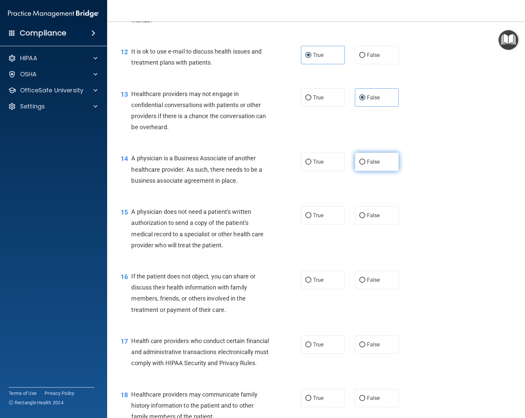
click at [381, 162] on label "False" at bounding box center [377, 162] width 44 height 18
click at [365, 162] on input "False" at bounding box center [362, 162] width 6 height 5
radio input "true"
click at [314, 212] on span "True" at bounding box center [318, 215] width 10 height 6
click at [311, 213] on input "True" at bounding box center [308, 215] width 6 height 5
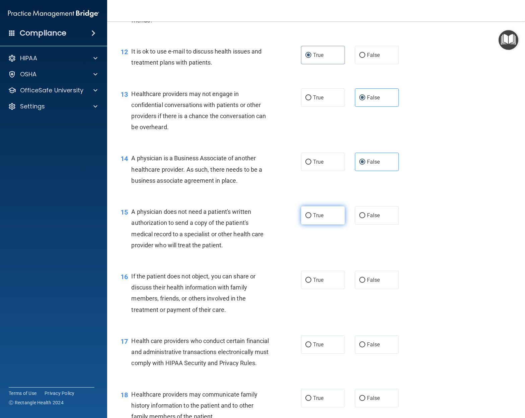
radio input "true"
click at [318, 277] on span "True" at bounding box center [318, 280] width 10 height 6
click at [311, 278] on input "True" at bounding box center [308, 280] width 6 height 5
radio input "true"
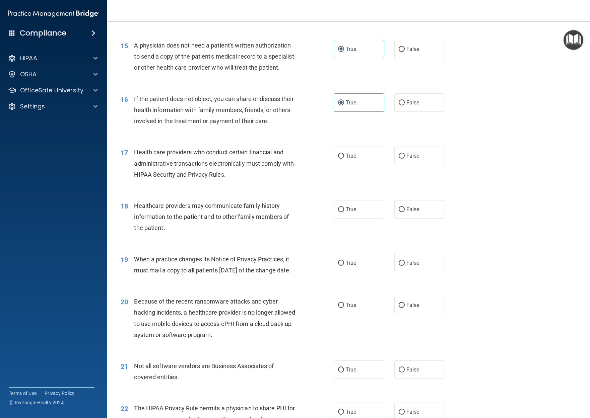
scroll to position [785, 0]
click at [363, 163] on label "True" at bounding box center [359, 155] width 51 height 18
click at [344, 158] on input "True" at bounding box center [341, 155] width 6 height 5
radio input "true"
click at [415, 212] on span "False" at bounding box center [412, 208] width 13 height 6
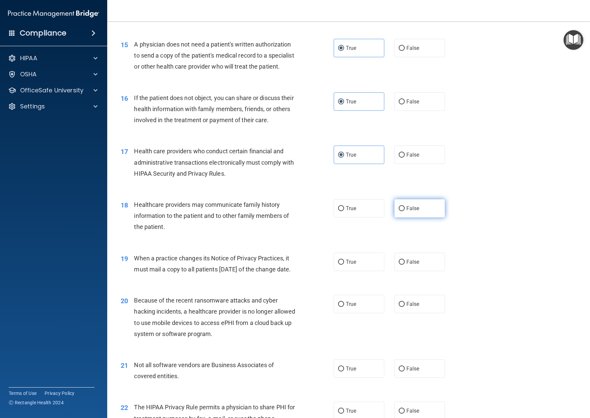
click at [405, 211] on input "False" at bounding box center [402, 208] width 6 height 5
radio input "true"
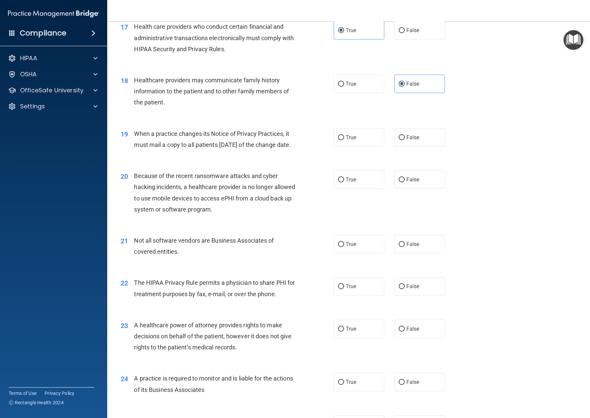
scroll to position [921, 0]
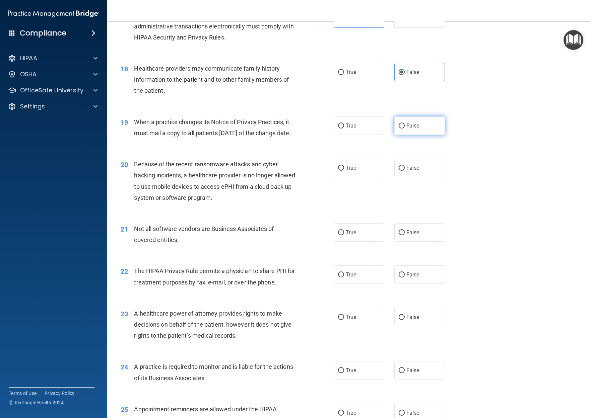
click at [431, 132] on label "False" at bounding box center [419, 126] width 51 height 18
click at [405, 129] on input "False" at bounding box center [402, 126] width 6 height 5
radio input "true"
click at [411, 171] on span "False" at bounding box center [412, 168] width 13 height 6
click at [405, 171] on input "False" at bounding box center [402, 168] width 6 height 5
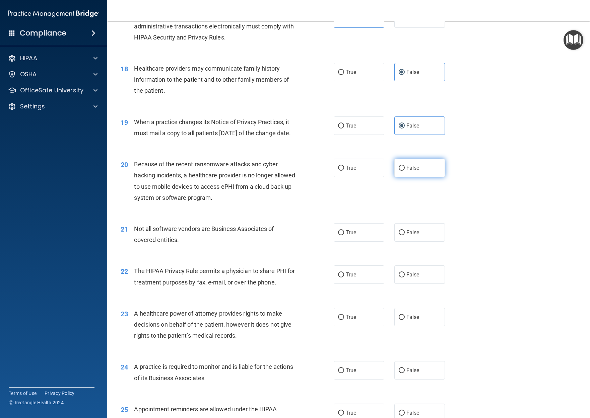
radio input "true"
click at [350, 236] on span "True" at bounding box center [351, 232] width 10 height 6
click at [344, 235] on input "True" at bounding box center [341, 232] width 6 height 5
radio input "true"
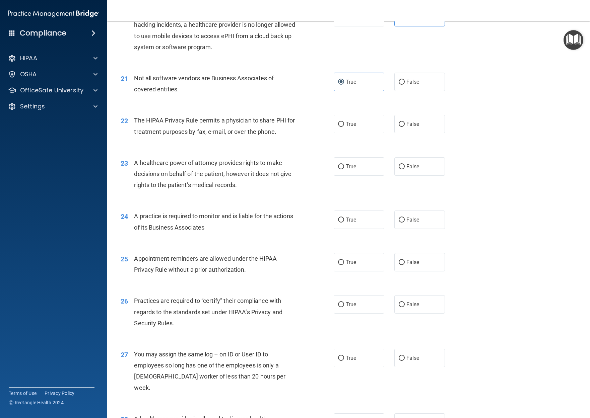
scroll to position [1078, 0]
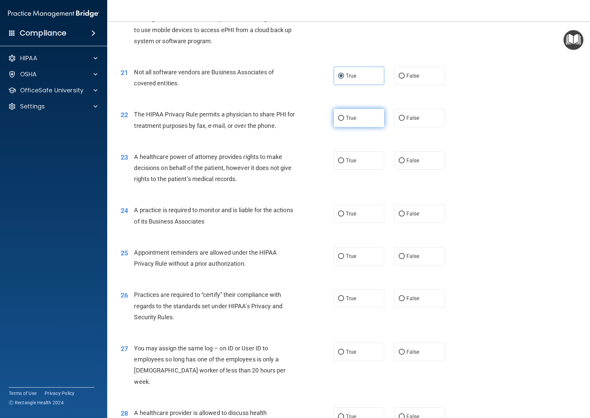
click at [364, 127] on label "True" at bounding box center [359, 118] width 51 height 18
click at [344, 121] on input "True" at bounding box center [341, 118] width 6 height 5
radio input "true"
click at [425, 170] on label "False" at bounding box center [419, 160] width 51 height 18
click at [405, 163] on input "False" at bounding box center [402, 160] width 6 height 5
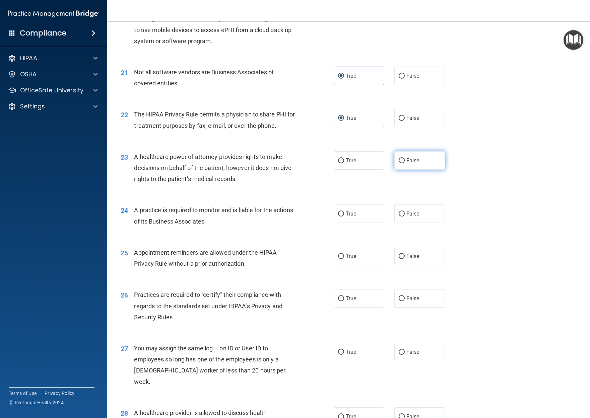
radio input "true"
click at [423, 222] on label "False" at bounding box center [419, 213] width 51 height 18
click at [405, 216] on input "False" at bounding box center [402, 213] width 6 height 5
radio input "true"
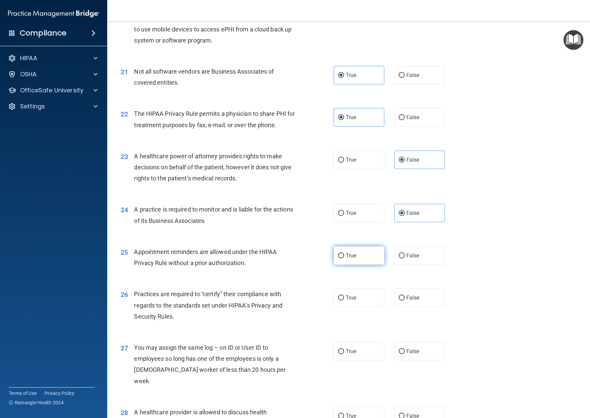
click at [366, 265] on label "True" at bounding box center [359, 255] width 51 height 18
click at [344, 259] on input "True" at bounding box center [341, 256] width 6 height 5
radio input "true"
click at [414, 301] on span "False" at bounding box center [412, 298] width 13 height 6
click at [405, 301] on input "False" at bounding box center [402, 298] width 6 height 5
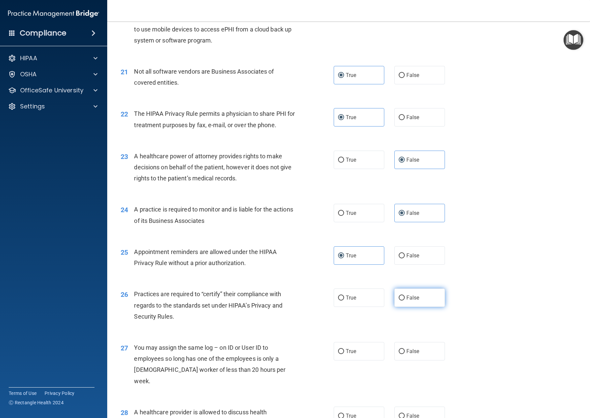
radio input "true"
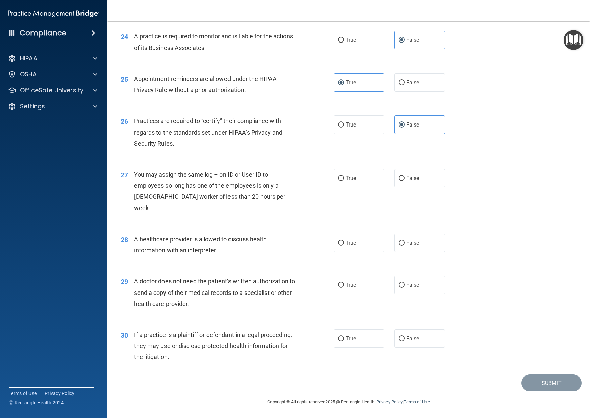
scroll to position [1256, 0]
click at [412, 182] on span "False" at bounding box center [412, 178] width 13 height 6
click at [405, 181] on input "False" at bounding box center [402, 178] width 6 height 5
radio input "true"
click at [356, 246] on span "True" at bounding box center [351, 243] width 10 height 6
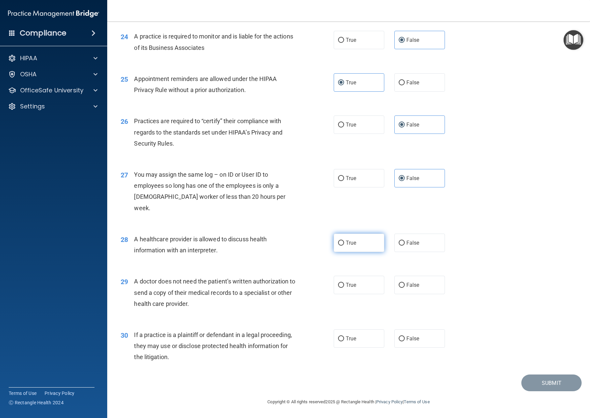
click at [344, 246] on input "True" at bounding box center [341, 243] width 6 height 5
radio input "true"
click at [423, 287] on label "False" at bounding box center [419, 285] width 51 height 18
click at [405, 287] on input "False" at bounding box center [402, 285] width 6 height 5
radio input "true"
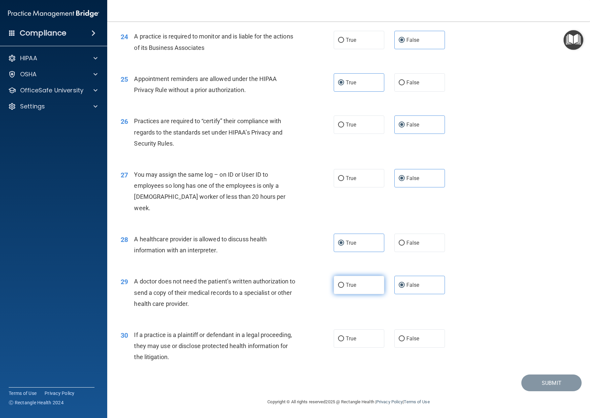
click at [363, 279] on label "True" at bounding box center [359, 285] width 51 height 18
click at [344, 283] on input "True" at bounding box center [341, 285] width 6 height 5
radio input "true"
radio input "false"
click at [359, 343] on label "True" at bounding box center [359, 339] width 51 height 18
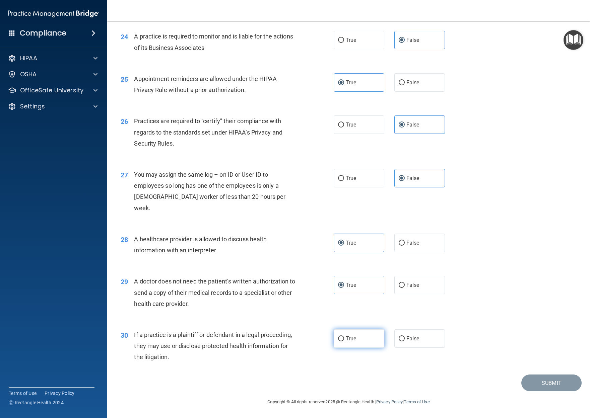
click at [344, 342] on input "True" at bounding box center [341, 339] width 6 height 5
radio input "true"
click at [525, 384] on button "Submit" at bounding box center [551, 383] width 60 height 17
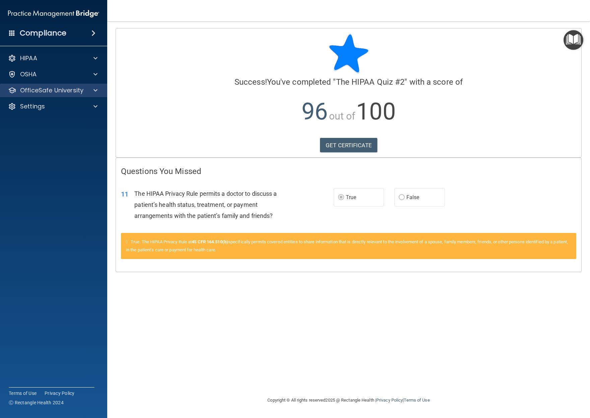
click at [50, 90] on p "OfficeSafe University" at bounding box center [51, 90] width 63 height 8
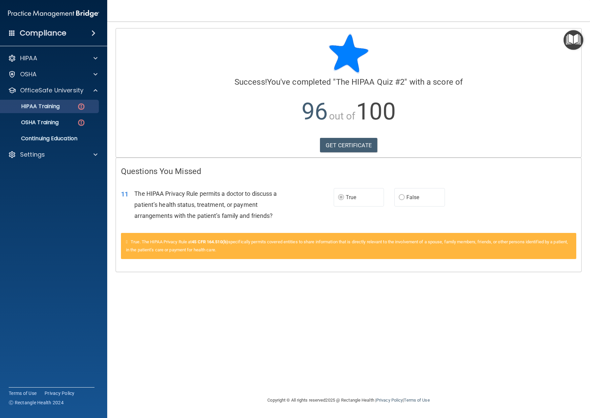
click at [60, 105] on p "HIPAA Training" at bounding box center [31, 106] width 55 height 7
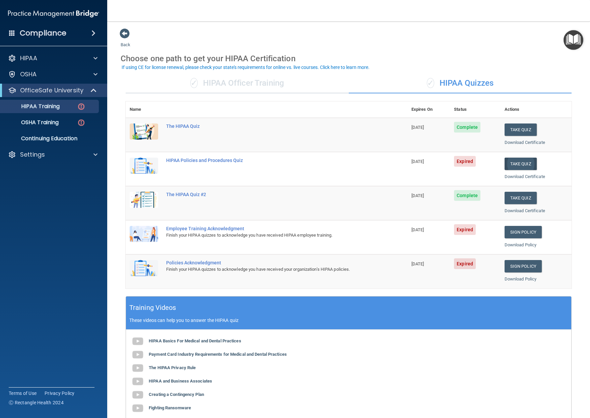
click at [522, 162] on button "Take Quiz" at bounding box center [520, 164] width 32 height 12
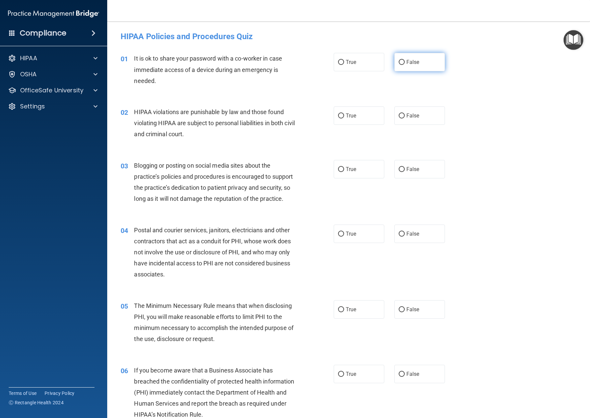
click at [419, 63] on span "False" at bounding box center [412, 62] width 13 height 6
click at [405, 63] on input "False" at bounding box center [402, 62] width 6 height 5
radio input "true"
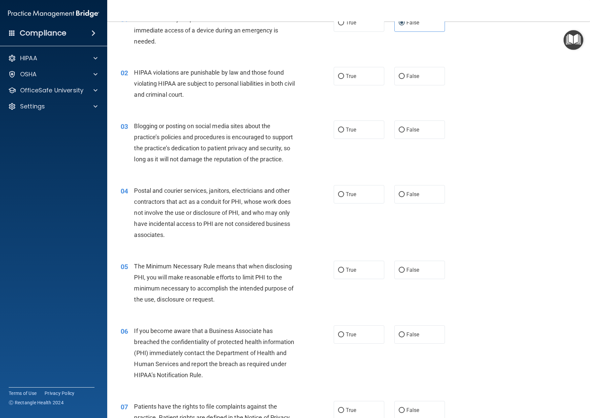
scroll to position [40, 0]
click at [349, 77] on span "True" at bounding box center [351, 76] width 10 height 6
click at [344, 77] on input "True" at bounding box center [341, 76] width 6 height 5
radio input "true"
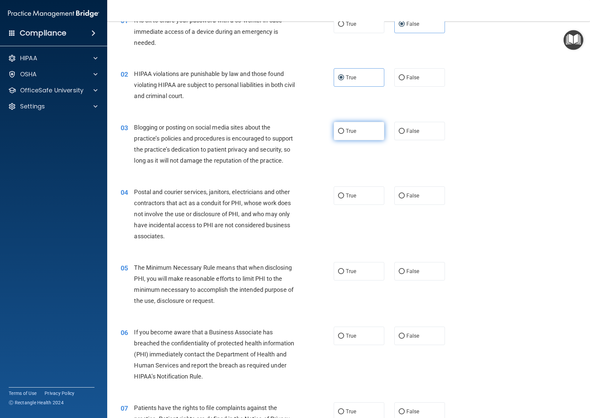
click at [354, 130] on span "True" at bounding box center [351, 131] width 10 height 6
click at [344, 130] on input "True" at bounding box center [341, 131] width 6 height 5
radio input "true"
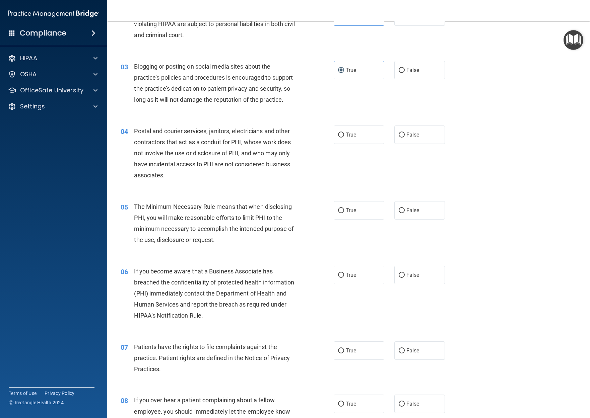
scroll to position [100, 0]
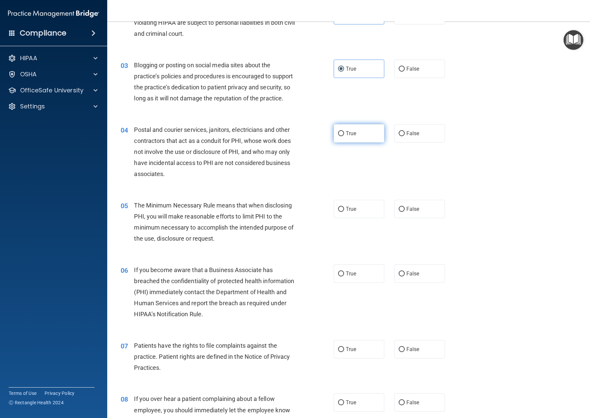
click at [362, 130] on label "True" at bounding box center [359, 133] width 51 height 18
click at [344, 131] on input "True" at bounding box center [341, 133] width 6 height 5
radio input "true"
click at [354, 211] on span "True" at bounding box center [351, 209] width 10 height 6
click at [344, 211] on input "True" at bounding box center [341, 209] width 6 height 5
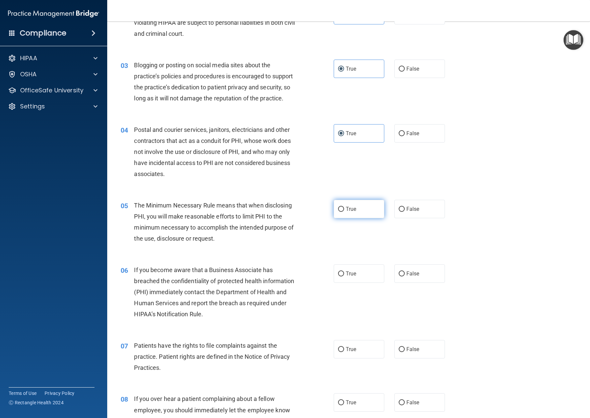
radio input "true"
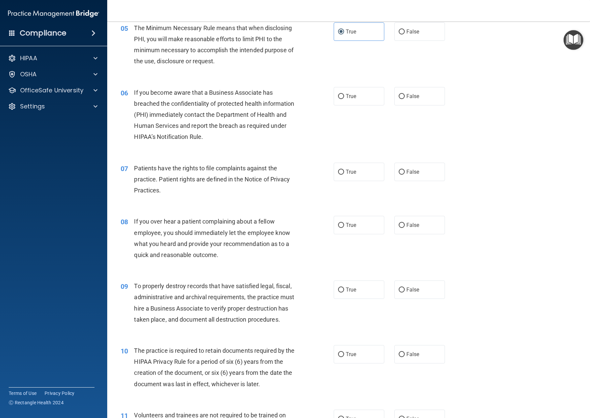
scroll to position [279, 0]
click at [506, 220] on div "08 If you over hear a patient complaining about a fellow employee, you should i…" at bounding box center [349, 239] width 466 height 65
click at [505, 229] on div "08 If you over hear a patient complaining about a fellow employee, you should i…" at bounding box center [349, 239] width 466 height 65
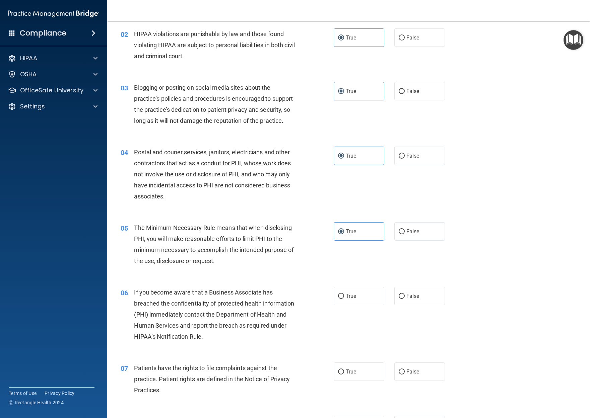
scroll to position [79, 0]
click at [66, 90] on p "OfficeSafe University" at bounding box center [51, 90] width 63 height 8
click at [48, 108] on p "HIPAA Training" at bounding box center [31, 106] width 55 height 7
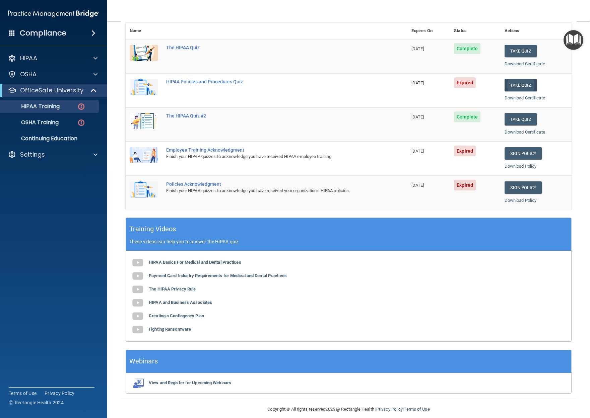
click at [520, 83] on button "Take Quiz" at bounding box center [520, 85] width 32 height 12
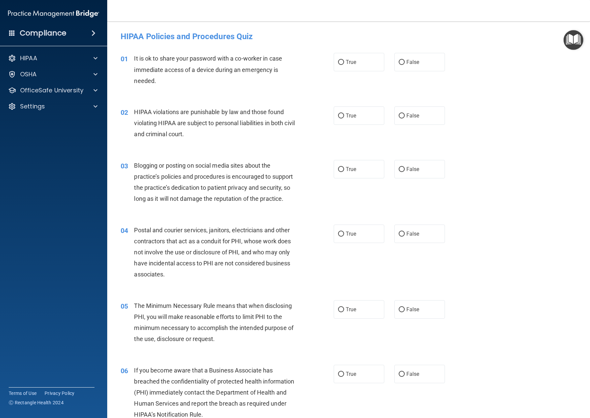
scroll to position [1, 0]
click at [410, 62] on span "False" at bounding box center [412, 61] width 13 height 6
click at [405, 62] on input "False" at bounding box center [402, 61] width 6 height 5
radio input "true"
click at [356, 115] on span "True" at bounding box center [351, 115] width 10 height 6
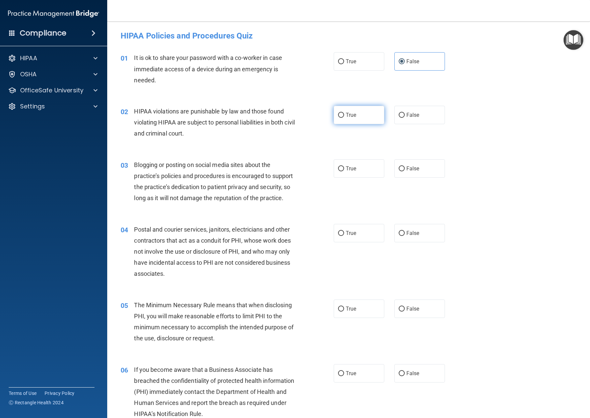
click at [344, 115] on input "True" at bounding box center [341, 115] width 6 height 5
radio input "true"
click at [449, 195] on div "03 Blogging or posting on social media sites about the practice’s policies and …" at bounding box center [349, 183] width 466 height 65
click at [504, 175] on div "03 Blogging or posting on social media sites about the practice’s policies and …" at bounding box center [349, 183] width 466 height 65
click at [350, 171] on span "True" at bounding box center [351, 168] width 10 height 6
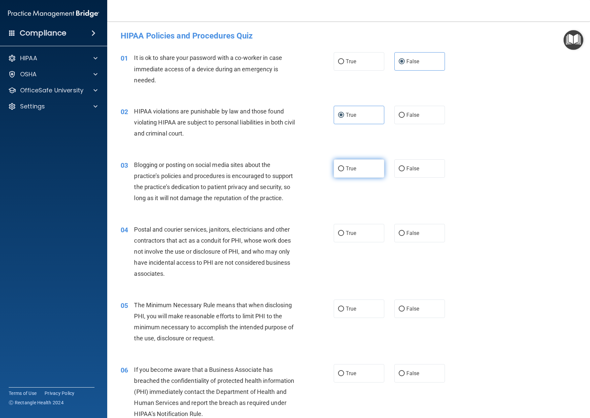
click at [344, 171] on input "True" at bounding box center [341, 168] width 6 height 5
radio input "true"
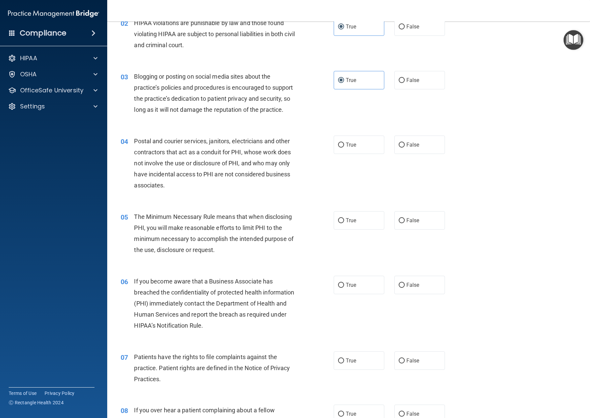
scroll to position [89, 0]
click at [523, 263] on div "05 The Minimum Necessary Rule means that when disclosing PHI, you will make rea…" at bounding box center [349, 235] width 466 height 65
click at [485, 161] on div "04 Postal and courier services, janitors, electricians and other contractors th…" at bounding box center [349, 165] width 466 height 76
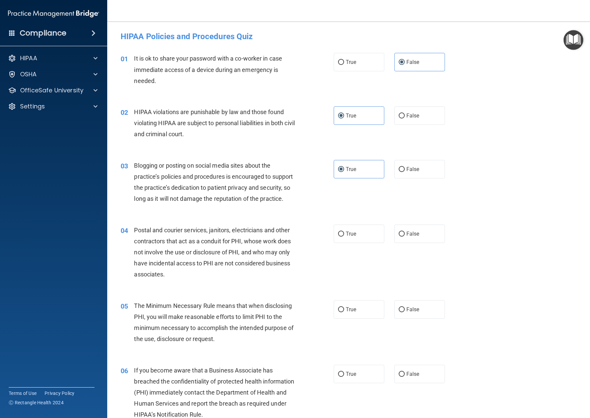
scroll to position [0, 0]
click at [356, 234] on span "True" at bounding box center [351, 234] width 10 height 6
click at [344, 234] on input "True" at bounding box center [341, 234] width 6 height 5
radio input "true"
click at [525, 263] on div "04 Postal and courier services, janitors, electricians and other contractors th…" at bounding box center [349, 254] width 466 height 76
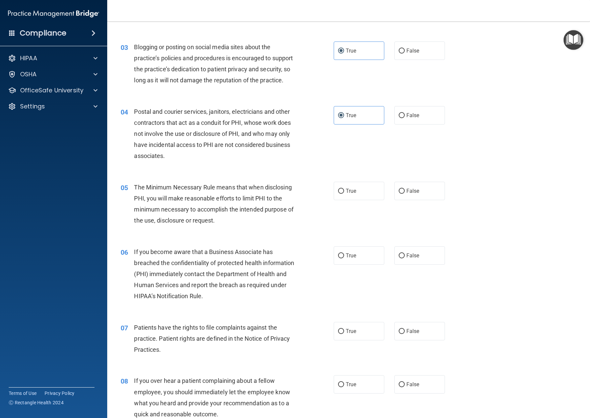
scroll to position [121, 0]
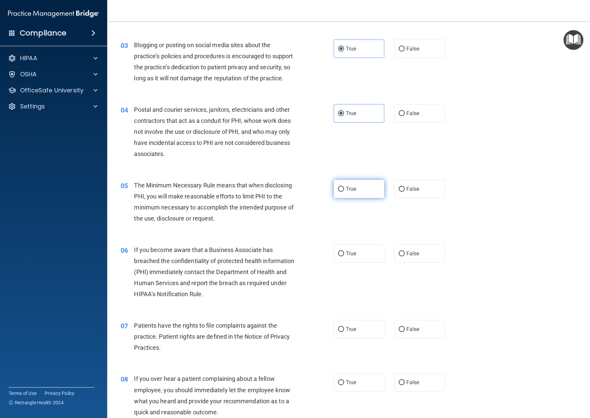
click at [360, 187] on label "True" at bounding box center [359, 189] width 51 height 18
click at [344, 187] on input "True" at bounding box center [341, 189] width 6 height 5
radio input "true"
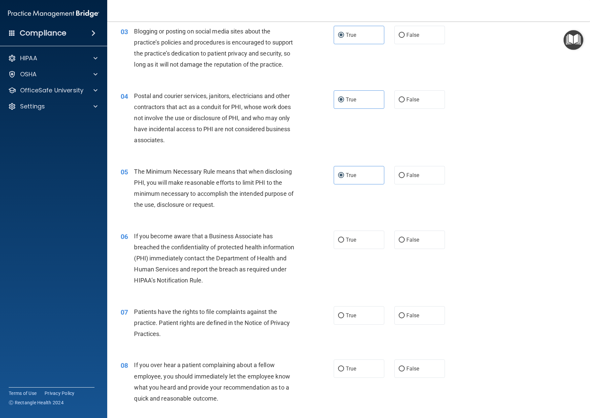
scroll to position [135, 0]
click at [349, 239] on span "True" at bounding box center [351, 239] width 10 height 6
click at [344, 239] on input "True" at bounding box center [341, 239] width 6 height 5
radio input "true"
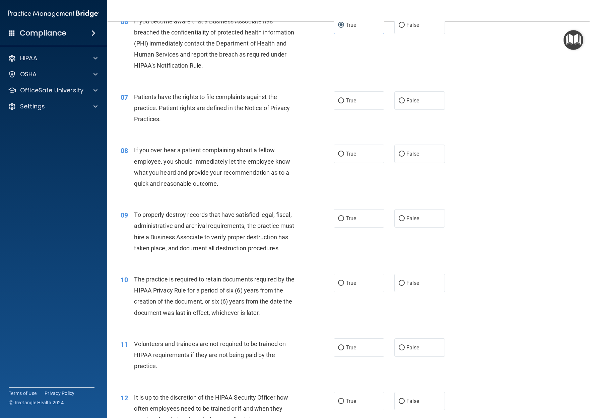
scroll to position [350, 0]
click at [363, 98] on label "True" at bounding box center [359, 100] width 51 height 18
click at [344, 98] on input "True" at bounding box center [341, 100] width 6 height 5
radio input "true"
click at [352, 152] on span "True" at bounding box center [351, 153] width 10 height 6
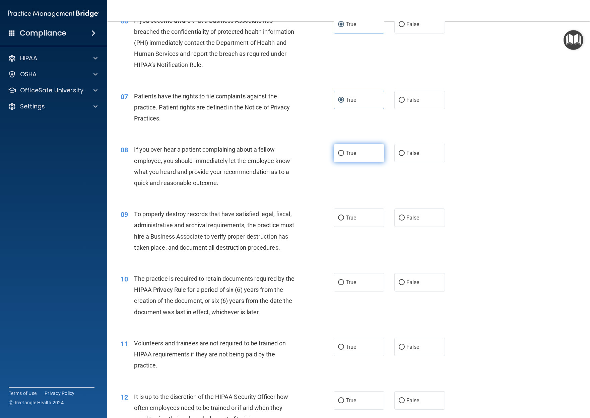
click at [344, 152] on input "True" at bounding box center [341, 153] width 6 height 5
radio input "true"
click at [360, 215] on label "True" at bounding box center [359, 218] width 51 height 18
click at [344, 216] on input "True" at bounding box center [341, 218] width 6 height 5
radio input "true"
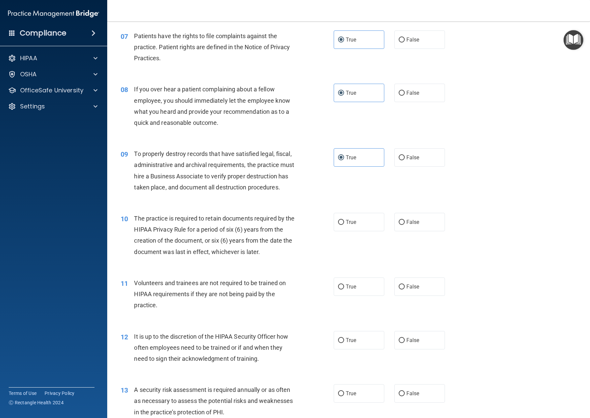
scroll to position [411, 0]
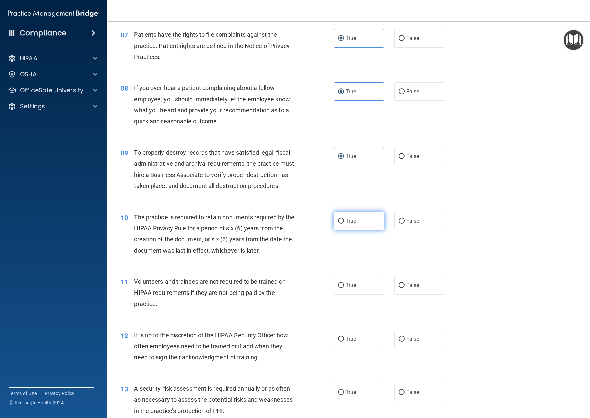
click at [353, 219] on span "True" at bounding box center [351, 221] width 10 height 6
click at [344, 219] on input "True" at bounding box center [341, 221] width 6 height 5
radio input "true"
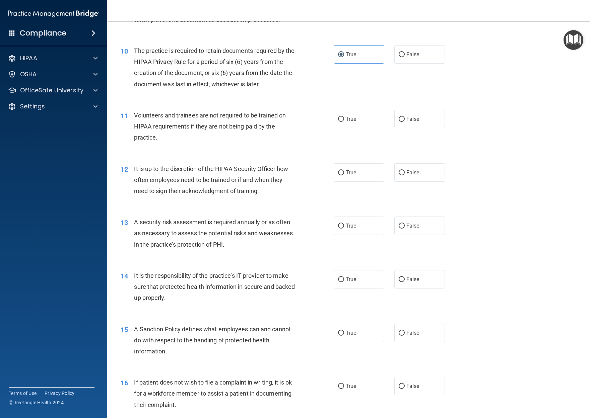
scroll to position [575, 0]
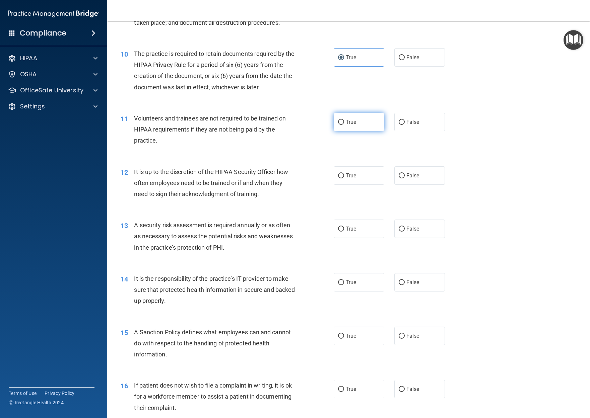
click at [353, 121] on span "True" at bounding box center [351, 122] width 10 height 6
click at [344, 121] on input "True" at bounding box center [341, 122] width 6 height 5
radio input "true"
click at [342, 173] on input "True" at bounding box center [341, 175] width 6 height 5
radio input "true"
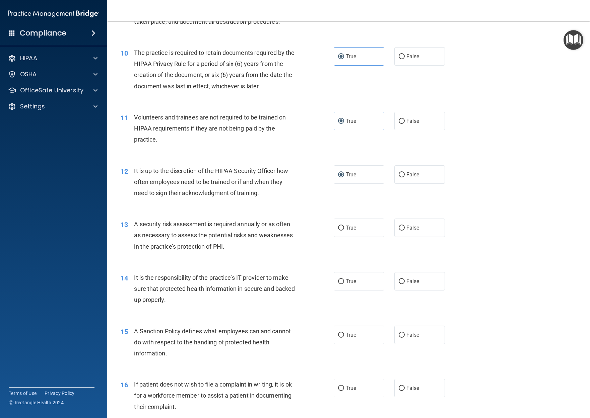
scroll to position [575, 0]
click at [422, 176] on label "False" at bounding box center [419, 175] width 51 height 18
click at [405, 176] on input "False" at bounding box center [402, 175] width 6 height 5
radio input "true"
radio input "false"
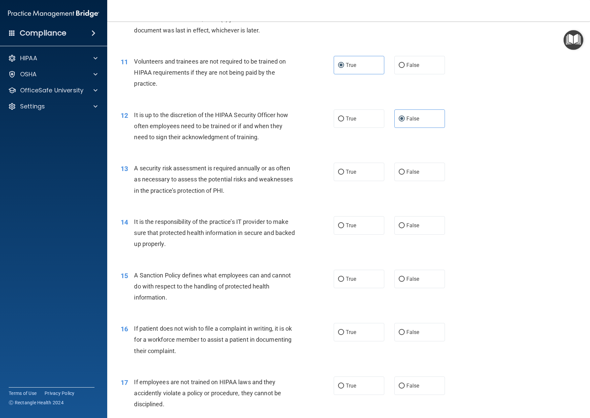
scroll to position [631, 0]
click at [346, 170] on span "True" at bounding box center [351, 173] width 10 height 6
click at [344, 171] on input "True" at bounding box center [341, 173] width 6 height 5
radio input "true"
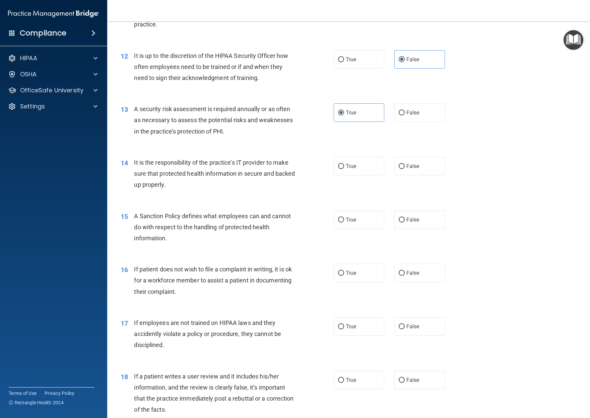
scroll to position [693, 0]
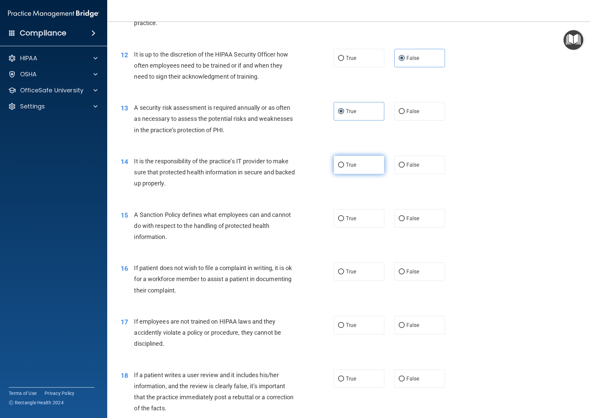
click at [352, 162] on span "True" at bounding box center [351, 165] width 10 height 6
click at [344, 163] on input "True" at bounding box center [341, 165] width 6 height 5
radio input "true"
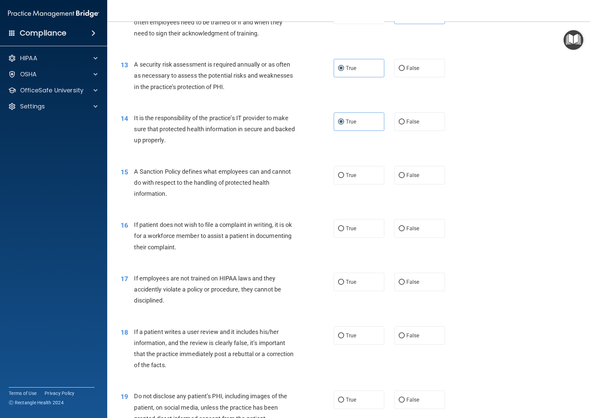
scroll to position [746, 0]
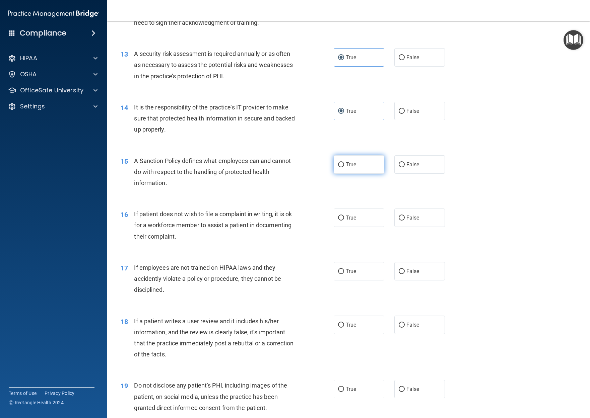
click at [343, 162] on input "True" at bounding box center [341, 164] width 6 height 5
radio input "true"
click at [335, 213] on label "True" at bounding box center [359, 218] width 51 height 18
click at [338, 216] on input "True" at bounding box center [341, 218] width 6 height 5
radio input "true"
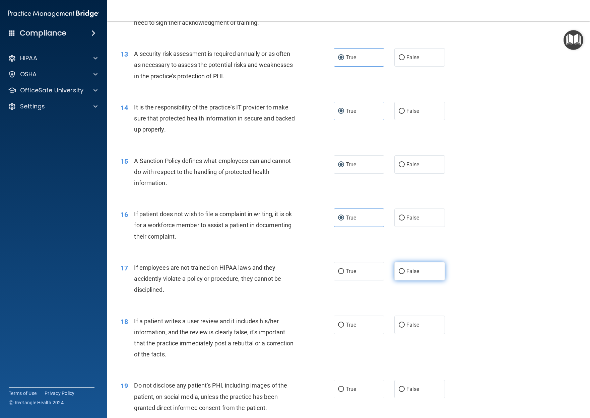
click at [415, 262] on label "False" at bounding box center [419, 271] width 51 height 18
click at [405, 269] on input "False" at bounding box center [402, 271] width 6 height 5
radio input "true"
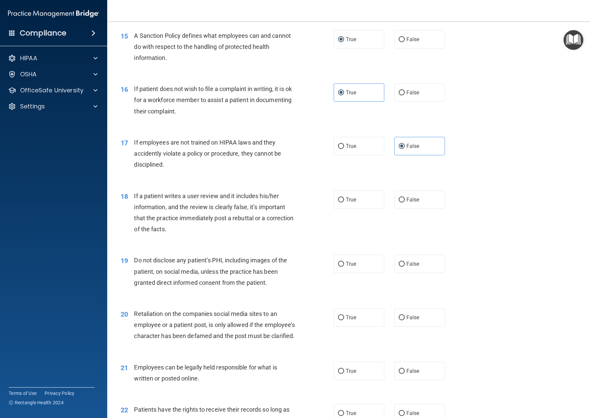
scroll to position [871, 0]
click at [407, 197] on span "False" at bounding box center [412, 200] width 13 height 6
click at [405, 198] on input "False" at bounding box center [402, 200] width 6 height 5
radio input "true"
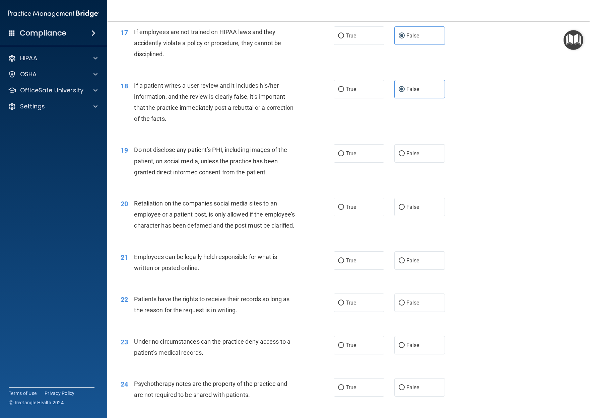
scroll to position [984, 0]
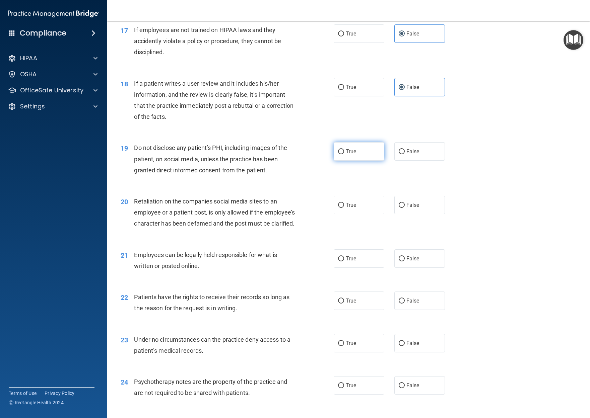
click at [354, 148] on span "True" at bounding box center [351, 151] width 10 height 6
click at [344, 149] on input "True" at bounding box center [341, 151] width 6 height 5
radio input "true"
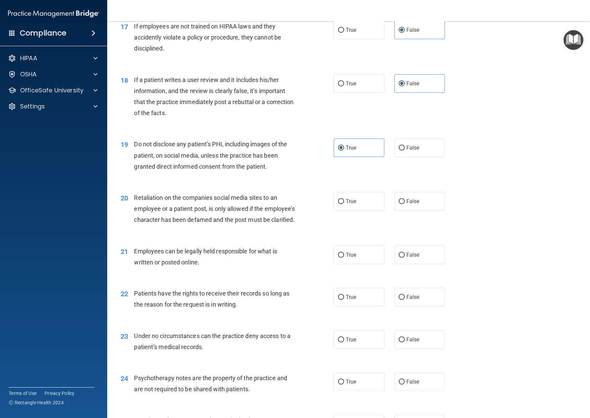
scroll to position [986, 0]
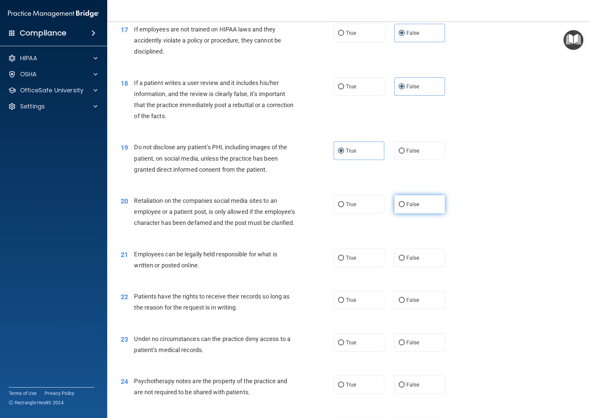
click at [415, 201] on span "False" at bounding box center [412, 204] width 13 height 6
click at [405, 202] on input "False" at bounding box center [402, 204] width 6 height 5
radio input "true"
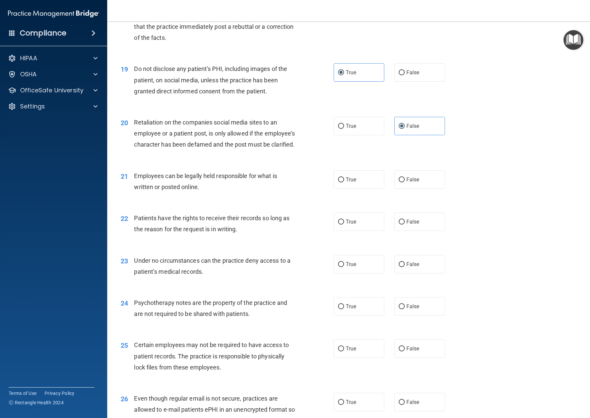
scroll to position [1066, 0]
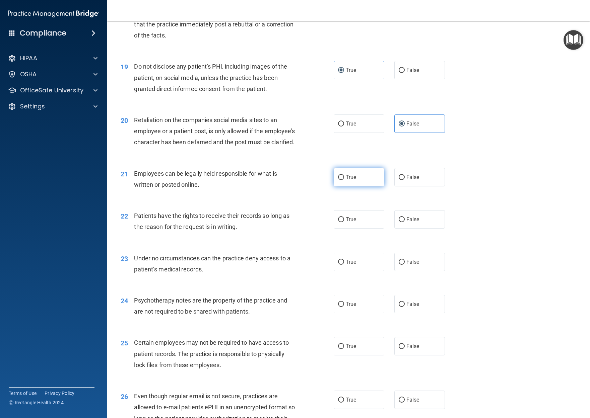
click at [341, 175] on input "True" at bounding box center [341, 177] width 6 height 5
radio input "true"
click at [349, 216] on span "True" at bounding box center [351, 219] width 10 height 6
click at [344, 217] on input "True" at bounding box center [341, 219] width 6 height 5
radio input "true"
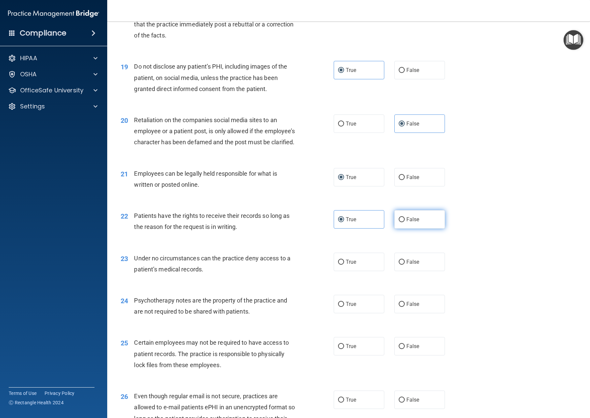
click at [413, 217] on span "False" at bounding box center [412, 219] width 13 height 6
click at [405, 217] on input "False" at bounding box center [402, 219] width 6 height 5
radio input "true"
radio input "false"
click at [366, 256] on label "True" at bounding box center [359, 262] width 51 height 18
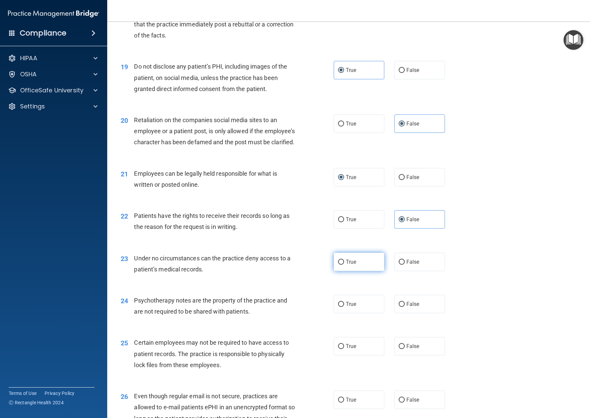
click at [344, 260] on input "True" at bounding box center [341, 262] width 6 height 5
radio input "true"
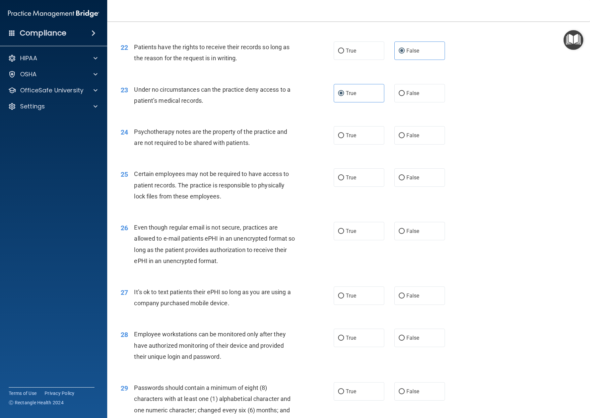
scroll to position [1235, 0]
click at [435, 133] on label "False" at bounding box center [419, 135] width 51 height 18
click at [405, 133] on input "False" at bounding box center [402, 135] width 6 height 5
radio input "true"
click at [413, 174] on span "False" at bounding box center [412, 177] width 13 height 6
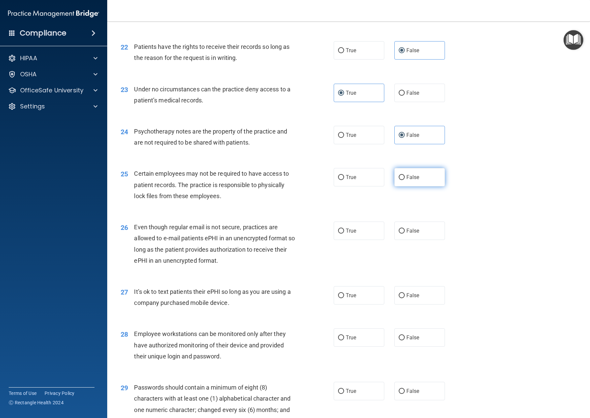
click at [405, 175] on input "False" at bounding box center [402, 177] width 6 height 5
radio input "true"
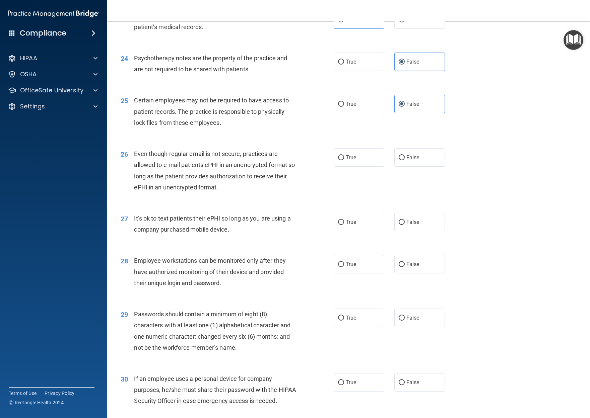
scroll to position [1308, 0]
drag, startPoint x: 359, startPoint y: 159, endPoint x: 359, endPoint y: 155, distance: 4.4
click at [359, 157] on label "True" at bounding box center [359, 157] width 51 height 18
click at [344, 157] on input "True" at bounding box center [341, 157] width 6 height 5
radio input "true"
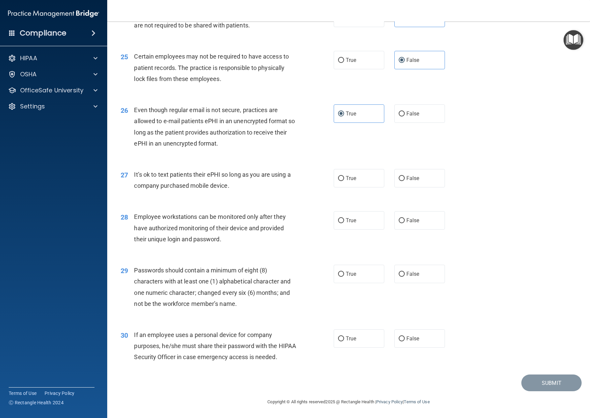
scroll to position [1356, 0]
click at [354, 175] on span "True" at bounding box center [351, 178] width 10 height 6
click at [344, 176] on input "True" at bounding box center [341, 178] width 6 height 5
radio input "true"
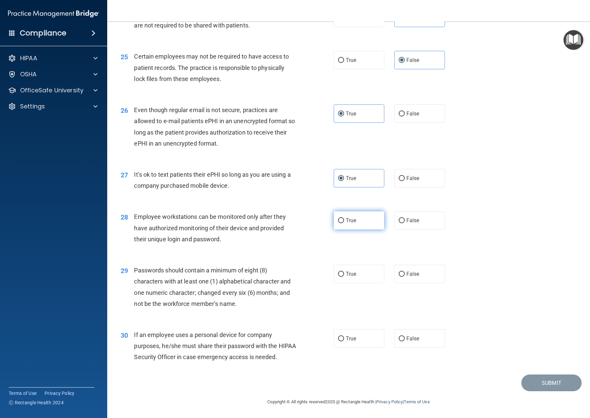
click at [356, 215] on label "True" at bounding box center [359, 220] width 51 height 18
click at [344, 218] on input "True" at bounding box center [341, 220] width 6 height 5
radio input "true"
click at [352, 265] on label "True" at bounding box center [359, 274] width 51 height 18
click at [344, 272] on input "True" at bounding box center [341, 274] width 6 height 5
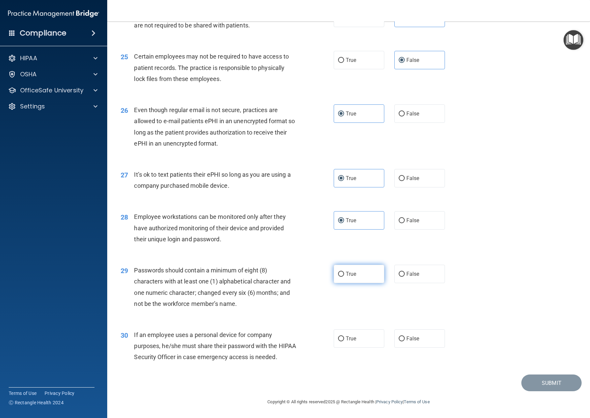
radio input "true"
click at [415, 336] on span "False" at bounding box center [412, 339] width 13 height 6
click at [405, 337] on input "False" at bounding box center [402, 339] width 6 height 5
radio input "true"
click at [525, 384] on button "Submit" at bounding box center [551, 383] width 60 height 17
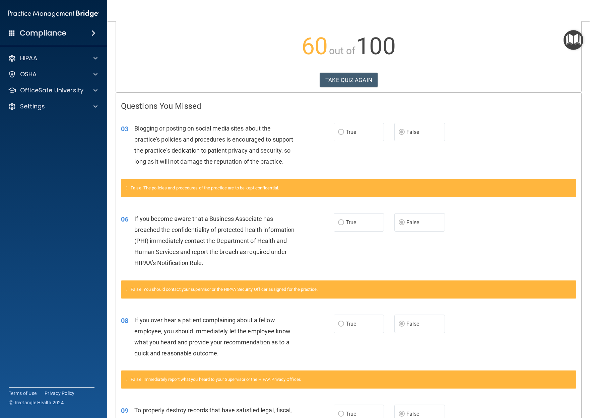
scroll to position [67, 0]
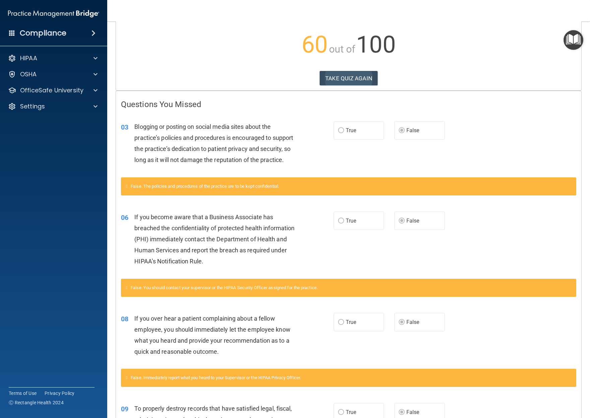
click at [358, 78] on button "TAKE QUIZ AGAIN" at bounding box center [348, 78] width 58 height 15
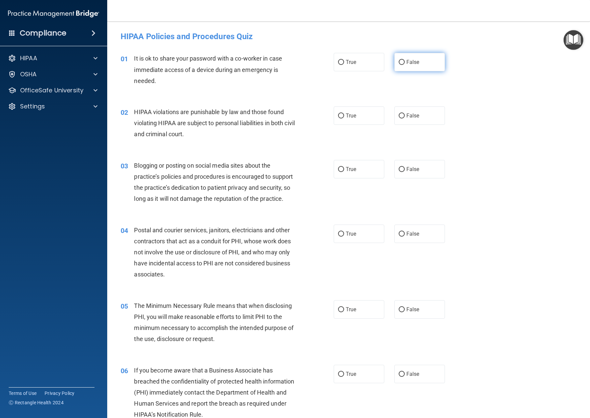
click at [429, 55] on label "False" at bounding box center [419, 62] width 51 height 18
click at [405, 60] on input "False" at bounding box center [402, 62] width 6 height 5
radio input "true"
click at [360, 114] on label "True" at bounding box center [359, 115] width 51 height 18
click at [344, 114] on input "True" at bounding box center [341, 116] width 6 height 5
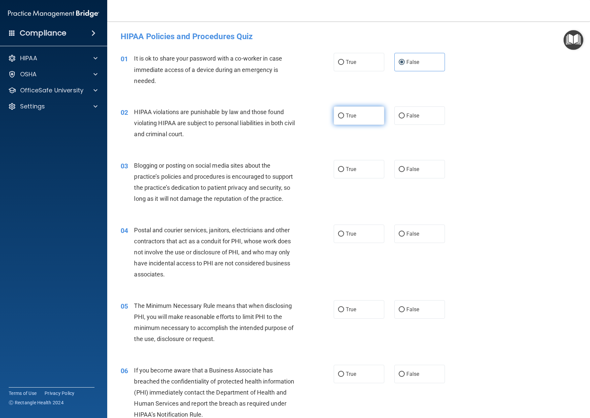
radio input "true"
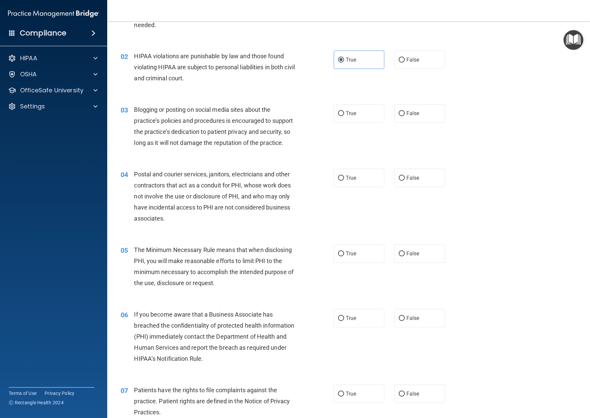
scroll to position [56, 0]
click at [415, 114] on span "False" at bounding box center [412, 113] width 13 height 6
click at [405, 114] on input "False" at bounding box center [402, 113] width 6 height 5
radio input "true"
click at [525, 182] on div "04 Postal and courier services, janitors, electricians and other contractors th…" at bounding box center [349, 198] width 466 height 76
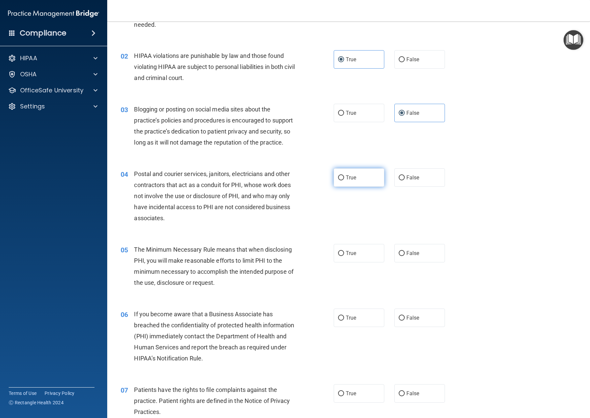
click at [352, 177] on span "True" at bounding box center [351, 177] width 10 height 6
click at [344, 177] on input "True" at bounding box center [341, 177] width 6 height 5
radio input "true"
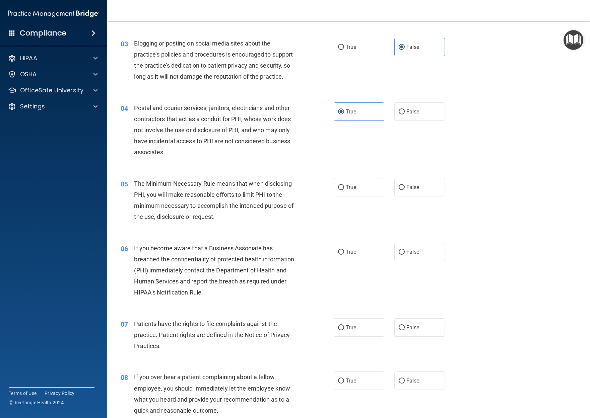
scroll to position [130, 0]
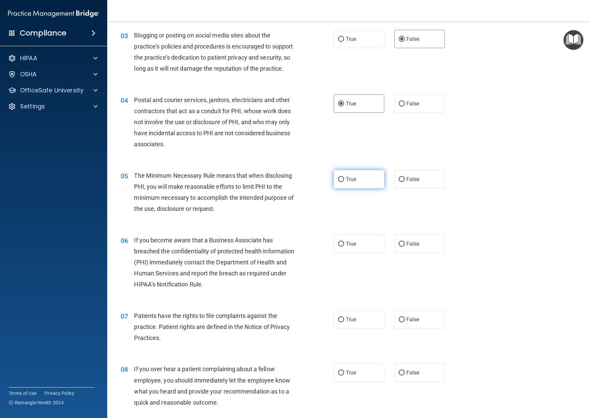
click at [354, 178] on span "True" at bounding box center [351, 179] width 10 height 6
click at [344, 178] on input "True" at bounding box center [341, 179] width 6 height 5
radio input "true"
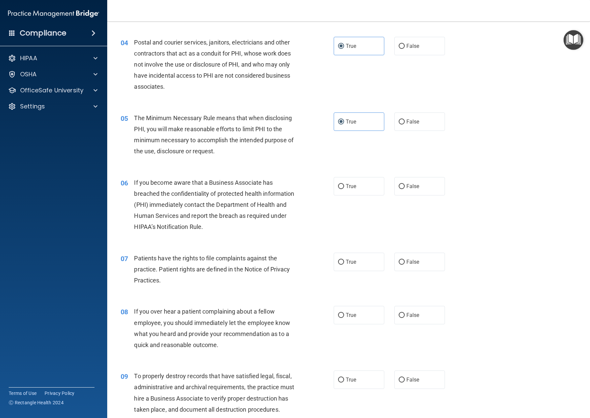
scroll to position [192, 0]
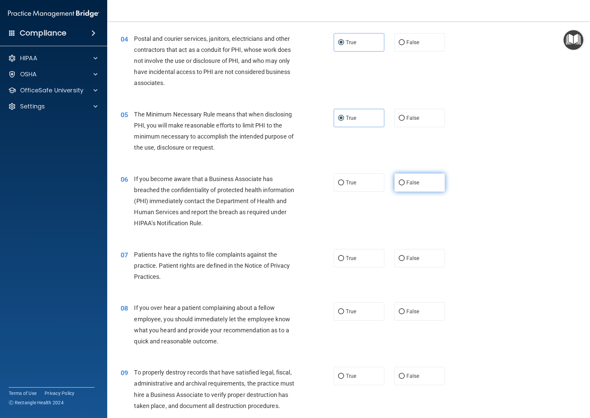
click at [417, 182] on span "False" at bounding box center [412, 183] width 13 height 6
click at [405, 182] on input "False" at bounding box center [402, 183] width 6 height 5
radio input "true"
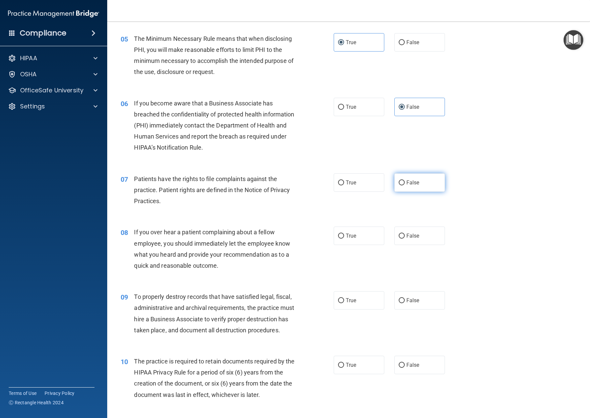
scroll to position [296, 0]
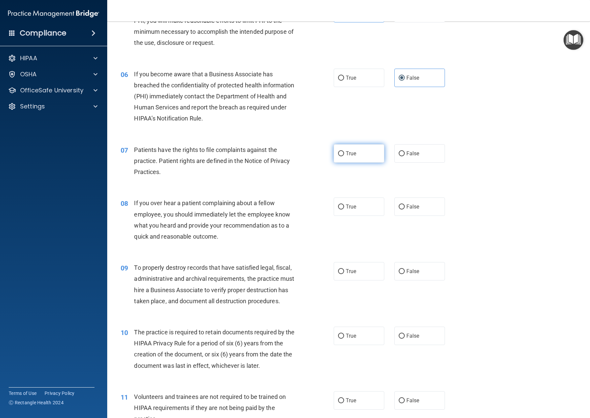
click at [362, 150] on label "True" at bounding box center [359, 153] width 51 height 18
click at [344, 151] on input "True" at bounding box center [341, 153] width 6 height 5
radio input "true"
click at [408, 204] on span "False" at bounding box center [412, 207] width 13 height 6
click at [405, 205] on input "False" at bounding box center [402, 207] width 6 height 5
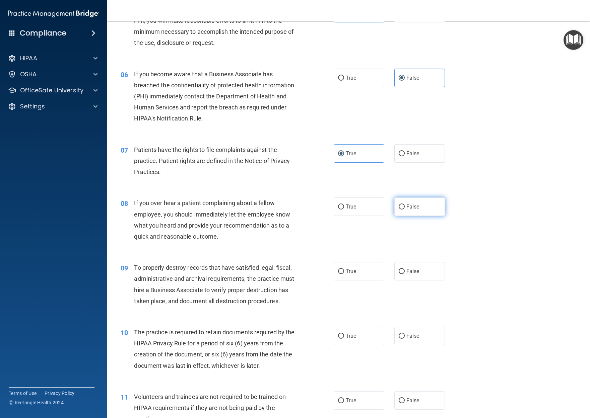
radio input "true"
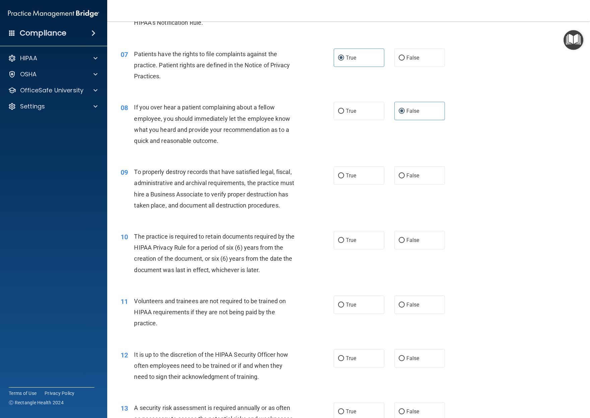
scroll to position [393, 0]
click at [412, 174] on span "False" at bounding box center [412, 175] width 13 height 6
click at [405, 174] on input "False" at bounding box center [402, 175] width 6 height 5
radio input "true"
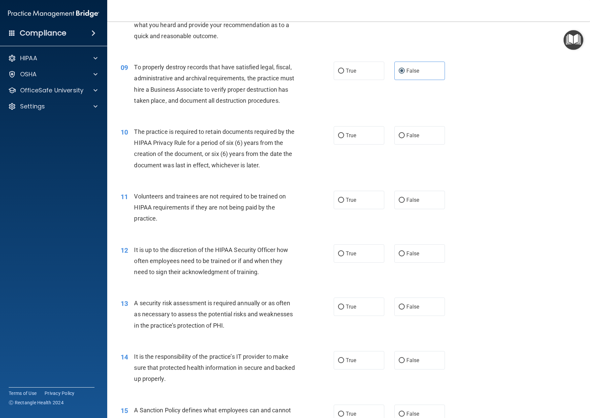
scroll to position [503, 0]
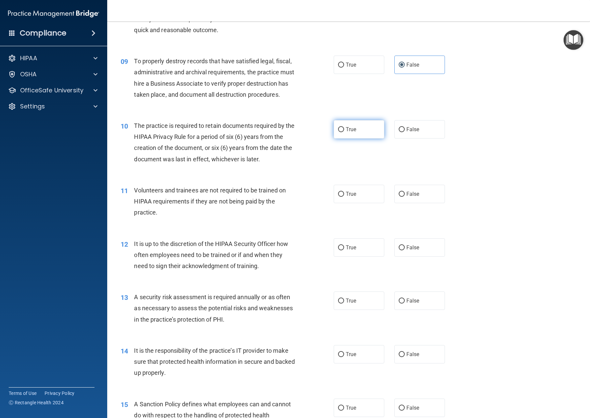
click at [351, 129] on span "True" at bounding box center [351, 129] width 10 height 6
click at [344, 129] on input "True" at bounding box center [341, 129] width 6 height 5
radio input "true"
click at [407, 191] on span "False" at bounding box center [412, 194] width 13 height 6
click at [405, 192] on input "False" at bounding box center [402, 194] width 6 height 5
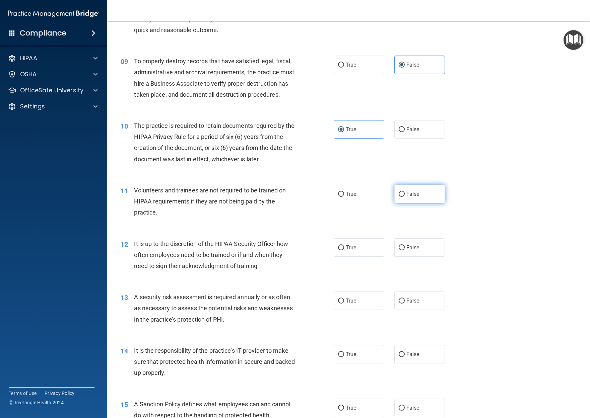
radio input "true"
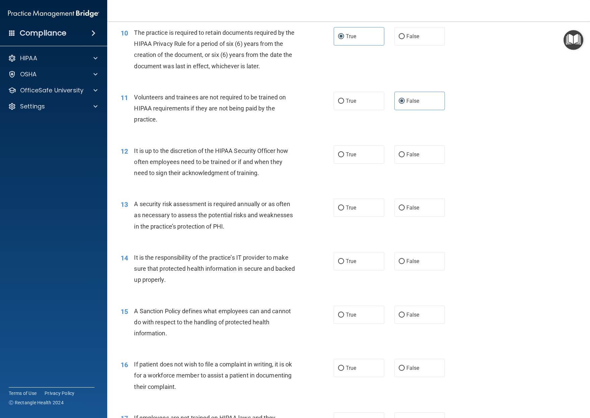
scroll to position [597, 0]
click at [348, 153] on span "True" at bounding box center [351, 154] width 10 height 6
click at [344, 153] on input "True" at bounding box center [341, 154] width 6 height 5
radio input "true"
click at [342, 205] on input "True" at bounding box center [341, 207] width 6 height 5
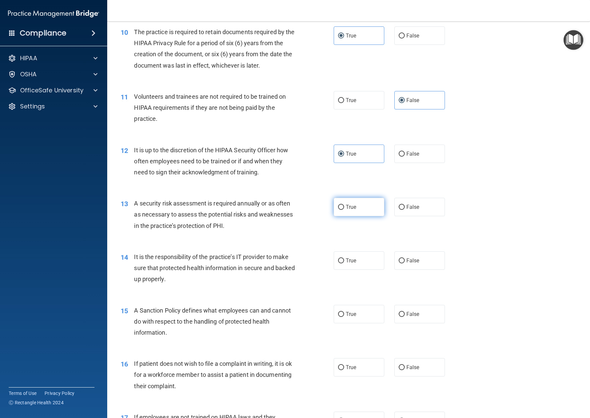
radio input "true"
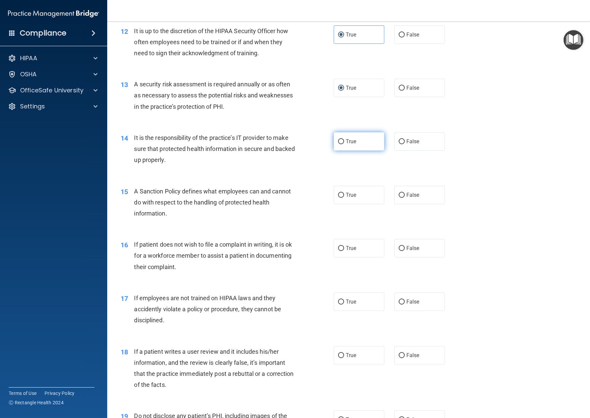
scroll to position [718, 0]
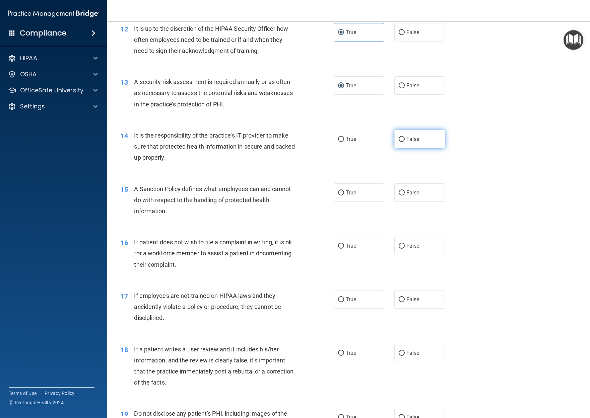
click at [415, 136] on span "False" at bounding box center [412, 139] width 13 height 6
click at [405, 137] on input "False" at bounding box center [402, 139] width 6 height 5
radio input "true"
click at [405, 190] on label "False" at bounding box center [419, 193] width 51 height 18
click at [405, 191] on input "False" at bounding box center [402, 193] width 6 height 5
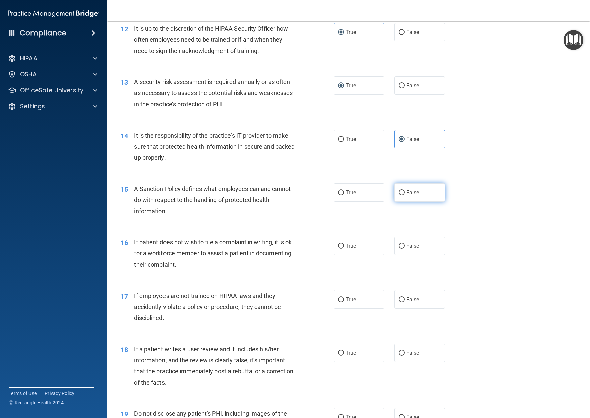
radio input "true"
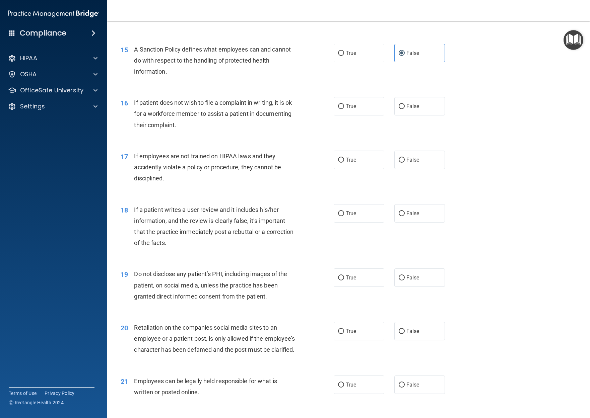
scroll to position [857, 0]
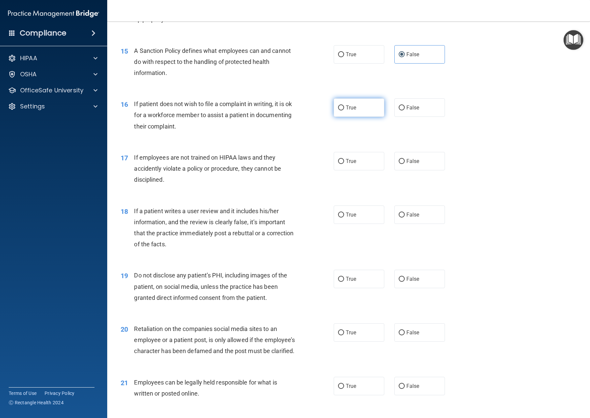
click at [338, 105] on input "True" at bounding box center [341, 107] width 6 height 5
radio input "true"
click at [419, 159] on label "False" at bounding box center [419, 161] width 51 height 18
click at [405, 159] on input "False" at bounding box center [402, 161] width 6 height 5
radio input "true"
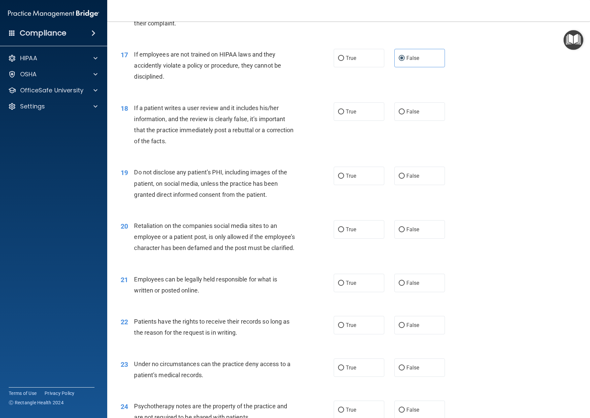
scroll to position [959, 0]
click at [416, 109] on span "False" at bounding box center [412, 112] width 13 height 6
click at [405, 110] on input "False" at bounding box center [402, 112] width 6 height 5
radio input "true"
click at [349, 174] on span "True" at bounding box center [351, 176] width 10 height 6
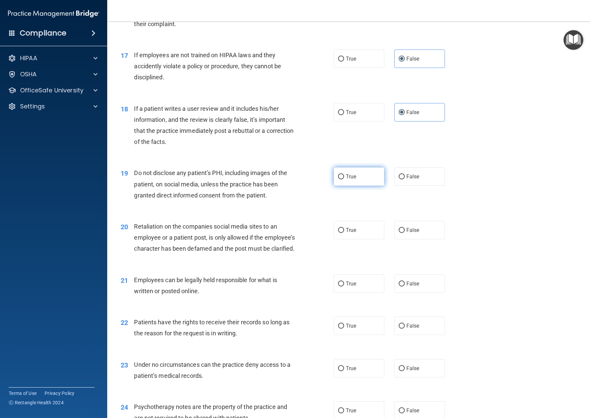
click at [344, 174] on input "True" at bounding box center [341, 176] width 6 height 5
radio input "true"
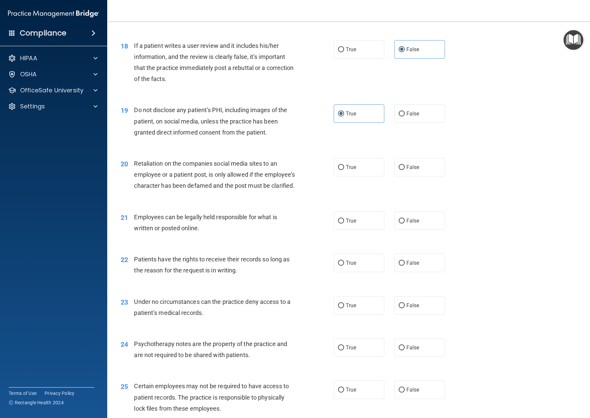
scroll to position [1028, 0]
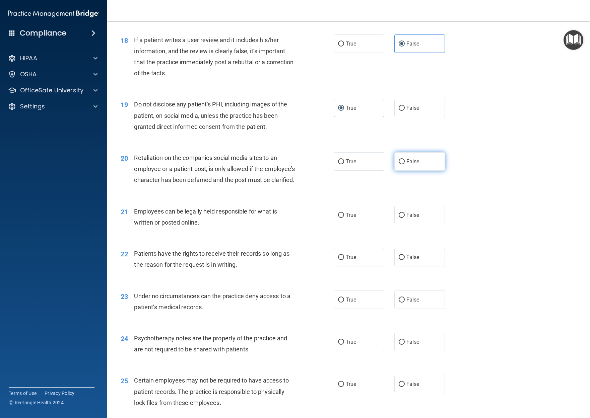
click at [418, 158] on span "False" at bounding box center [412, 161] width 13 height 6
click at [405, 159] on input "False" at bounding box center [402, 161] width 6 height 5
radio input "true"
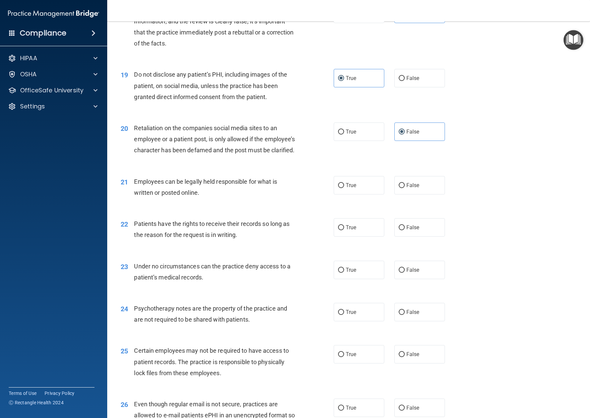
scroll to position [1063, 0]
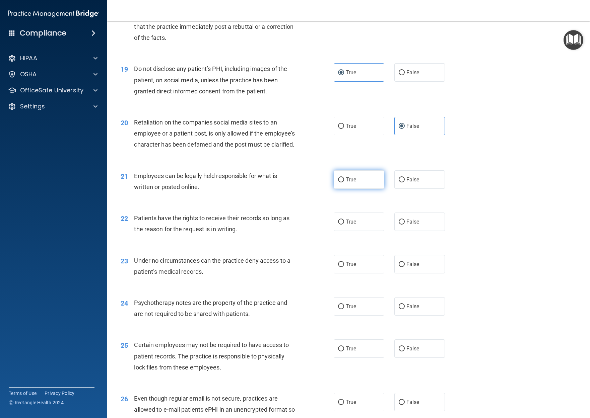
click at [347, 176] on span "True" at bounding box center [351, 179] width 10 height 6
click at [344, 177] on input "True" at bounding box center [341, 179] width 6 height 5
radio input "true"
click at [348, 221] on label "True" at bounding box center [359, 222] width 51 height 18
click at [344, 221] on input "True" at bounding box center [341, 222] width 6 height 5
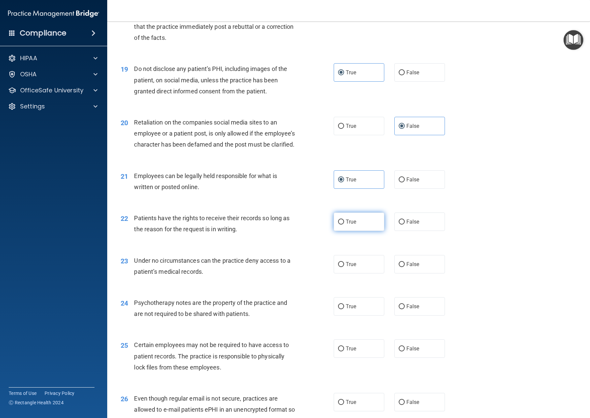
radio input "true"
click at [429, 256] on label "False" at bounding box center [419, 264] width 51 height 18
click at [405, 262] on input "False" at bounding box center [402, 264] width 6 height 5
radio input "true"
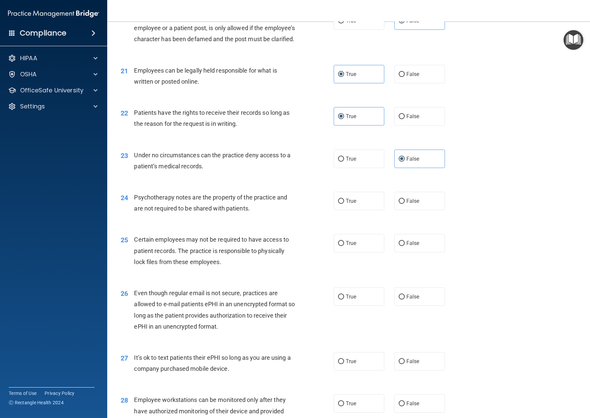
scroll to position [1169, 0]
click at [357, 193] on label "True" at bounding box center [359, 201] width 51 height 18
click at [344, 199] on input "True" at bounding box center [341, 201] width 6 height 5
radio input "true"
click at [367, 240] on label "True" at bounding box center [359, 243] width 51 height 18
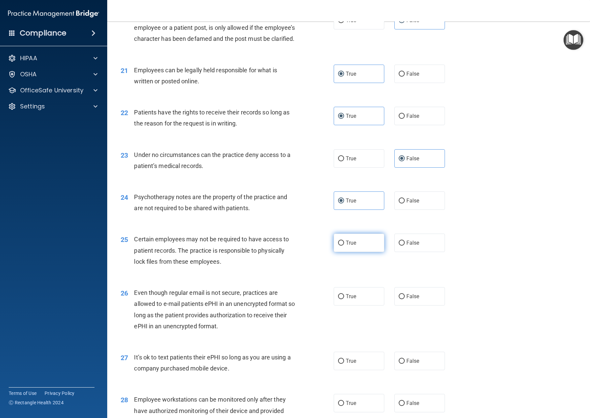
click at [344, 241] on input "True" at bounding box center [341, 243] width 6 height 5
radio input "true"
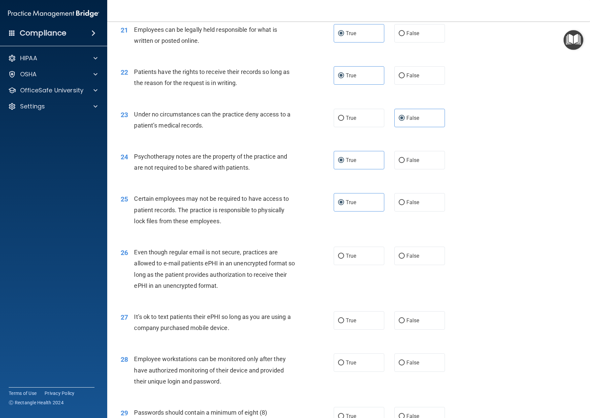
scroll to position [1220, 0]
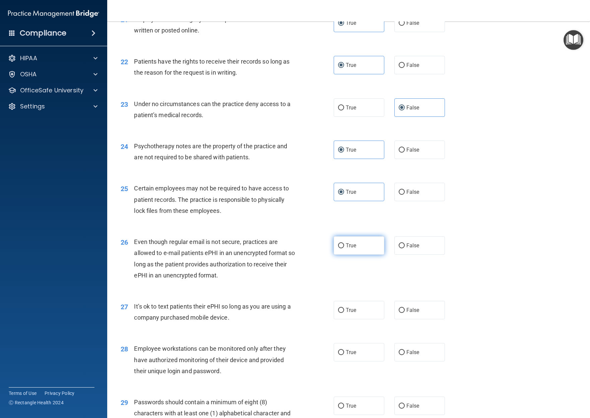
click at [363, 240] on label "True" at bounding box center [359, 245] width 51 height 18
click at [344, 243] on input "True" at bounding box center [341, 245] width 6 height 5
radio input "true"
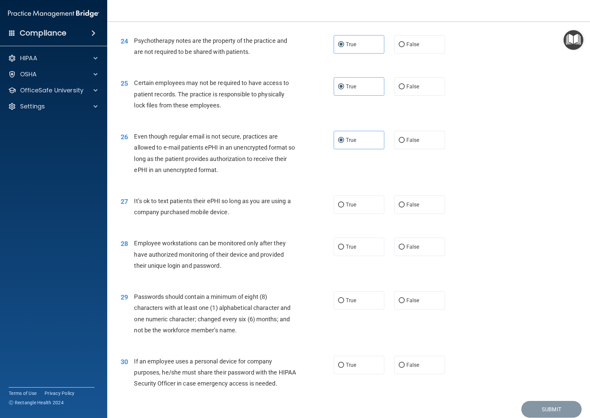
scroll to position [1326, 0]
click at [416, 201] on span "False" at bounding box center [412, 204] width 13 height 6
click at [405, 202] on input "False" at bounding box center [402, 204] width 6 height 5
radio input "true"
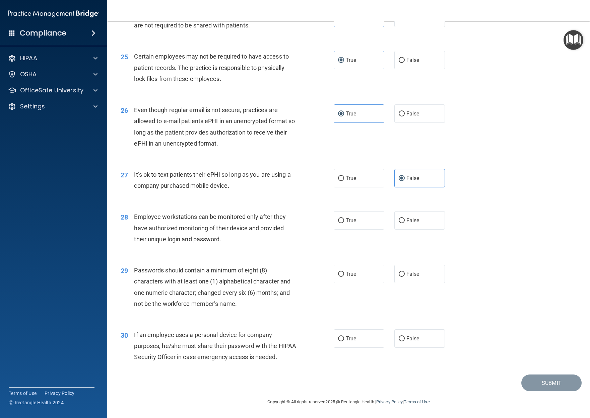
scroll to position [1356, 0]
click at [425, 211] on label "False" at bounding box center [419, 220] width 51 height 18
click at [405, 218] on input "False" at bounding box center [402, 220] width 6 height 5
radio input "true"
click at [363, 266] on label "True" at bounding box center [359, 274] width 51 height 18
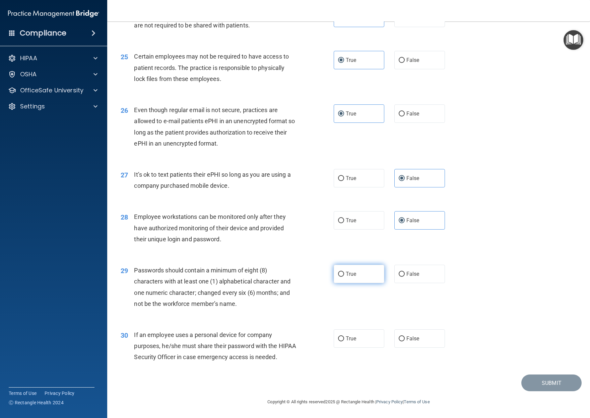
click at [344, 272] on input "True" at bounding box center [341, 274] width 6 height 5
radio input "true"
click at [441, 330] on label "False" at bounding box center [419, 339] width 51 height 18
click at [405, 337] on input "False" at bounding box center [402, 339] width 6 height 5
radio input "true"
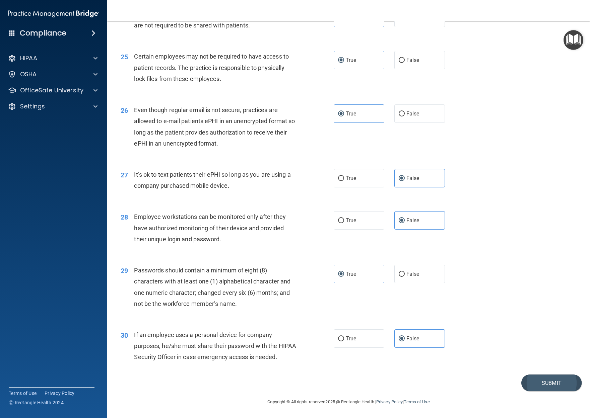
click at [525, 381] on button "Submit" at bounding box center [551, 383] width 60 height 17
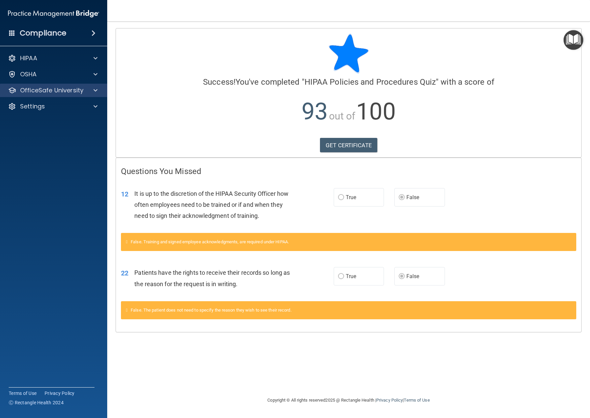
click at [66, 96] on div "OfficeSafe University" at bounding box center [54, 90] width 108 height 13
click at [62, 90] on p "OfficeSafe University" at bounding box center [51, 90] width 63 height 8
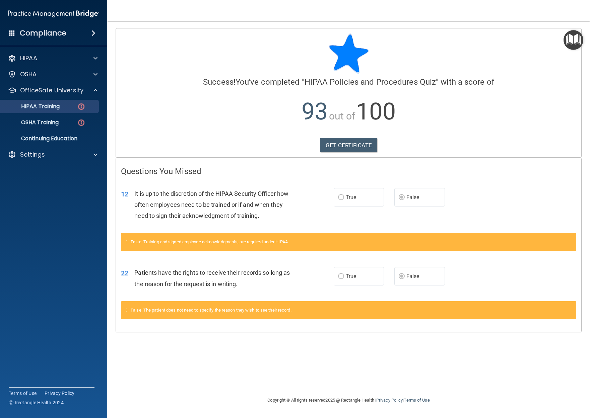
click at [48, 108] on p "HIPAA Training" at bounding box center [31, 106] width 55 height 7
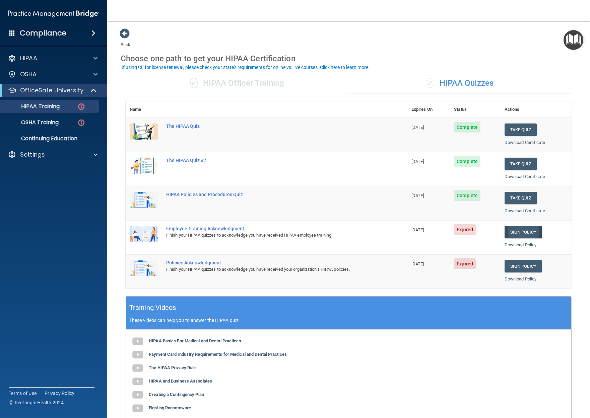
click at [525, 230] on link "Sign Policy" at bounding box center [522, 232] width 37 height 12
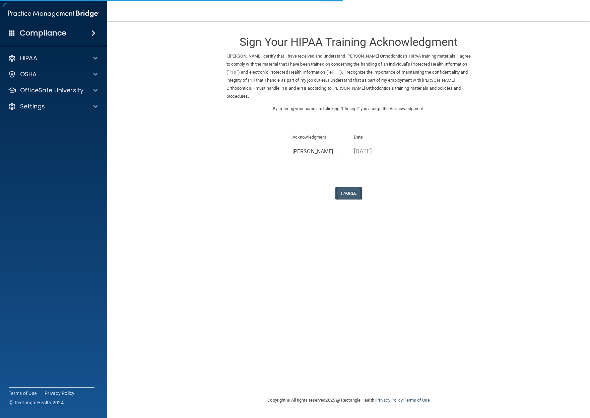
click at [354, 187] on button "I Agree" at bounding box center [348, 193] width 27 height 12
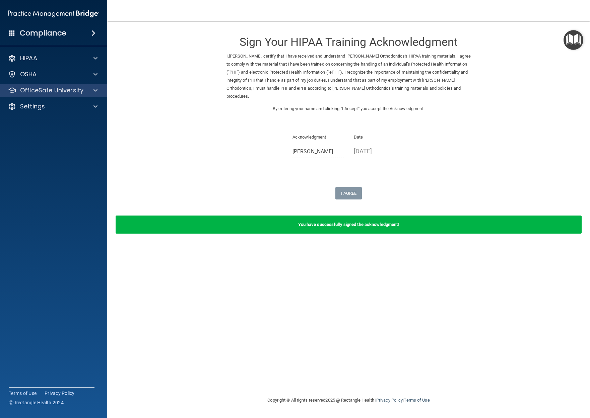
click at [61, 92] on p "OfficeSafe University" at bounding box center [51, 90] width 63 height 8
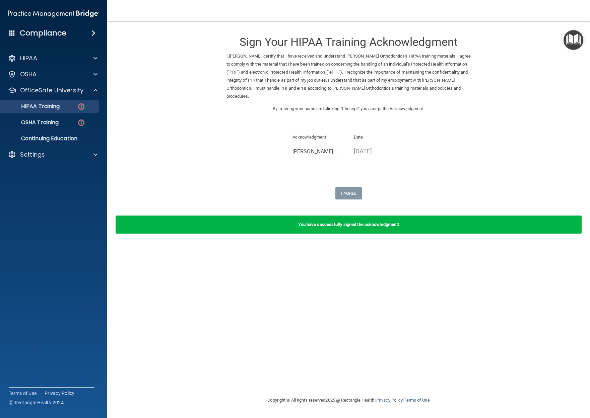
click at [57, 108] on p "HIPAA Training" at bounding box center [31, 106] width 55 height 7
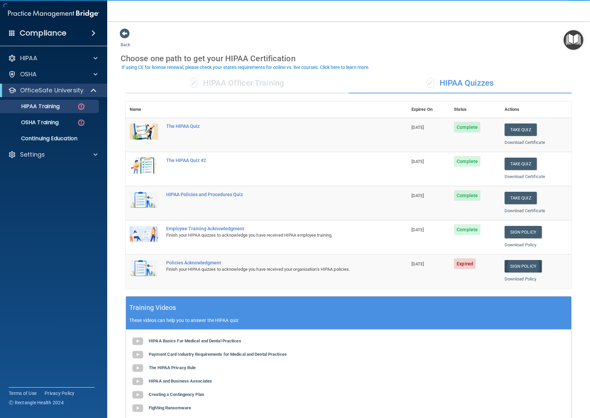
click at [517, 261] on link "Sign Policy" at bounding box center [522, 266] width 37 height 12
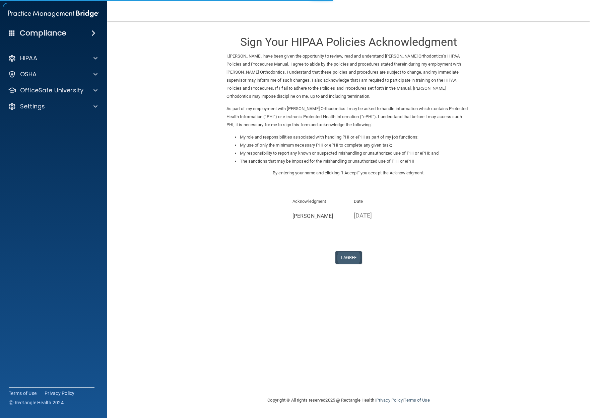
click at [346, 252] on button "I Agree" at bounding box center [348, 258] width 27 height 12
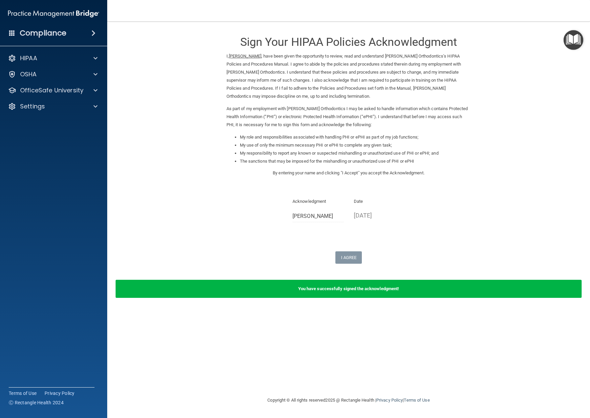
click at [61, 97] on div "HIPAA Documents and Policies Report an Incident Business Associates Emergency P…" at bounding box center [54, 84] width 108 height 70
click at [61, 92] on p "OfficeSafe University" at bounding box center [51, 90] width 63 height 8
click at [59, 120] on p "OSHA Training" at bounding box center [31, 122] width 54 height 7
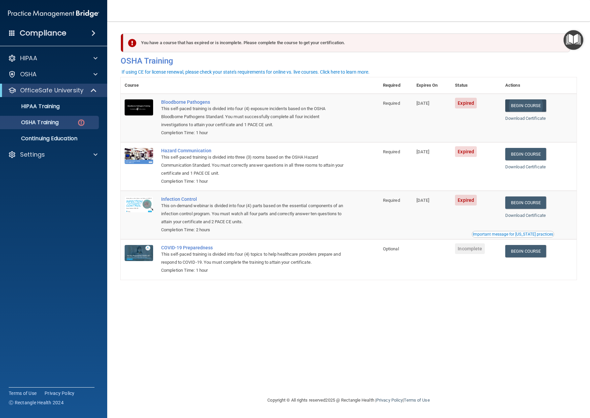
click at [537, 105] on link "Begin Course" at bounding box center [525, 105] width 41 height 12
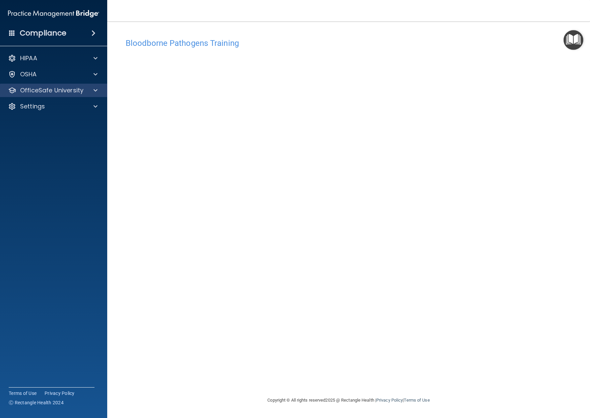
click at [80, 92] on p "OfficeSafe University" at bounding box center [51, 90] width 63 height 8
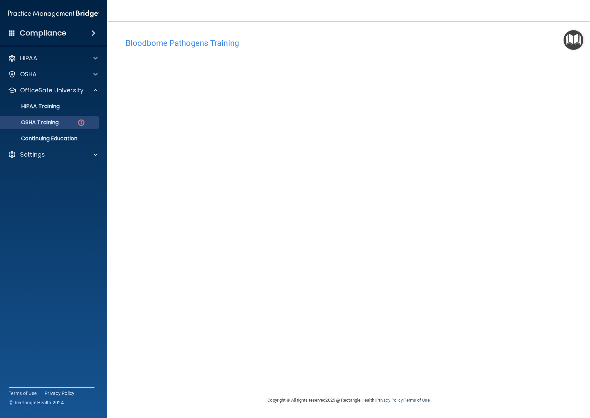
click at [59, 124] on p "OSHA Training" at bounding box center [31, 122] width 54 height 7
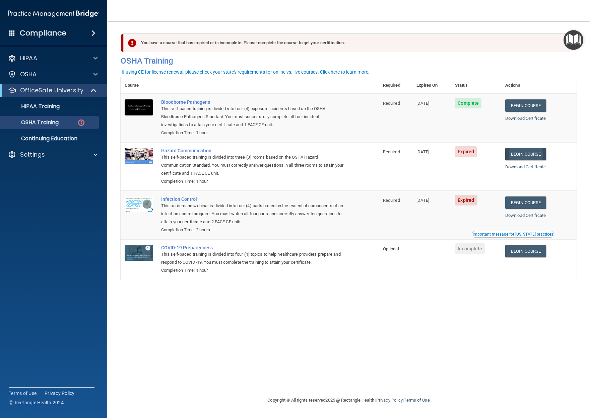
click at [532, 153] on link "Begin Course" at bounding box center [525, 154] width 41 height 12
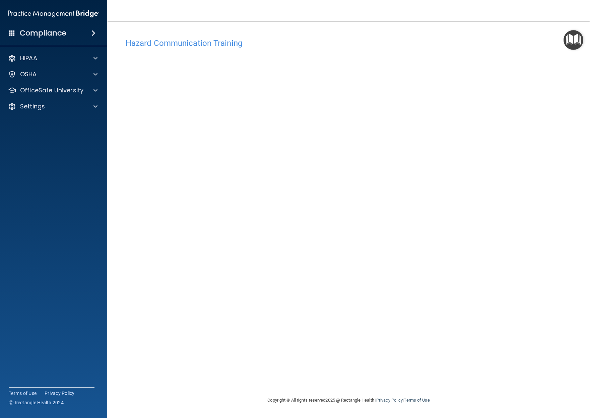
click at [194, 44] on h4 "Hazard Communication Training" at bounding box center [349, 43] width 446 height 9
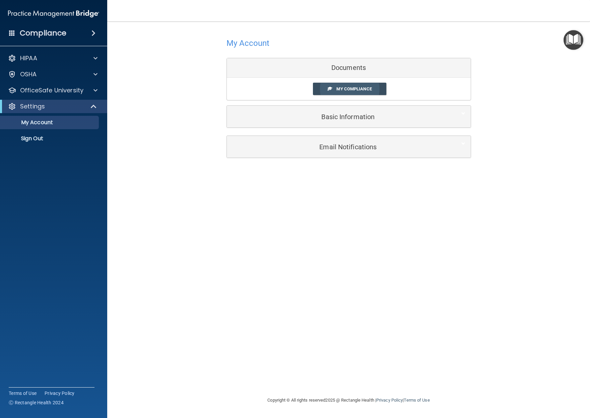
click at [351, 89] on span "My Compliance" at bounding box center [353, 88] width 35 height 5
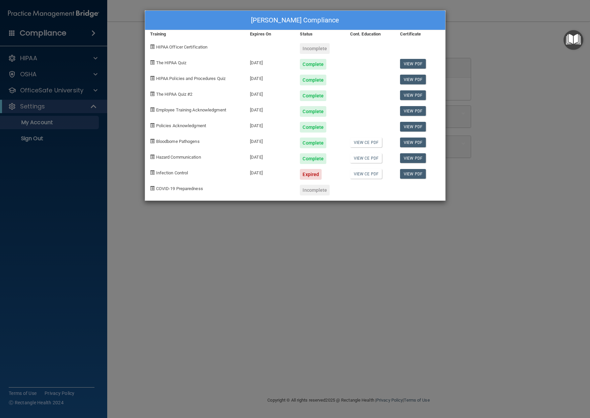
drag, startPoint x: 59, startPoint y: 96, endPoint x: 63, endPoint y: 93, distance: 5.5
click at [59, 96] on div "[PERSON_NAME] Compliance Training Expires On Status Cont. Education Certificate…" at bounding box center [295, 209] width 590 height 418
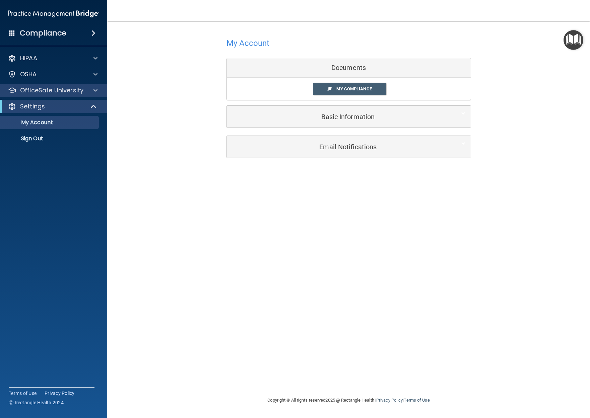
click at [69, 89] on p "OfficeSafe University" at bounding box center [51, 90] width 63 height 8
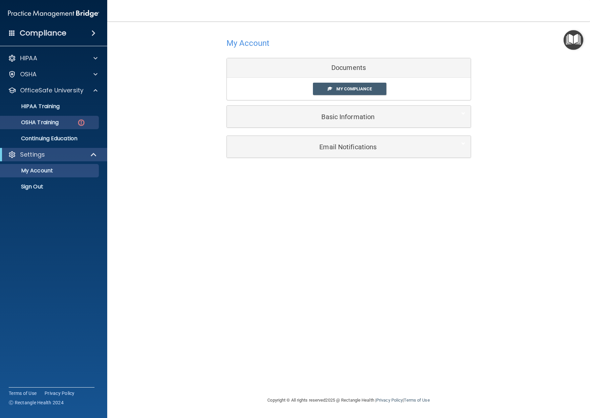
click at [56, 124] on p "OSHA Training" at bounding box center [31, 122] width 54 height 7
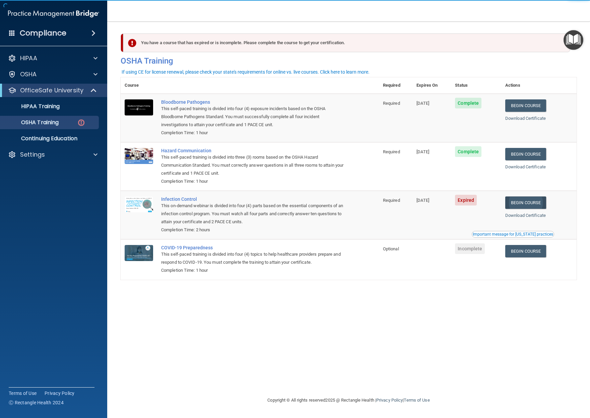
click at [538, 199] on link "Begin Course" at bounding box center [525, 203] width 41 height 12
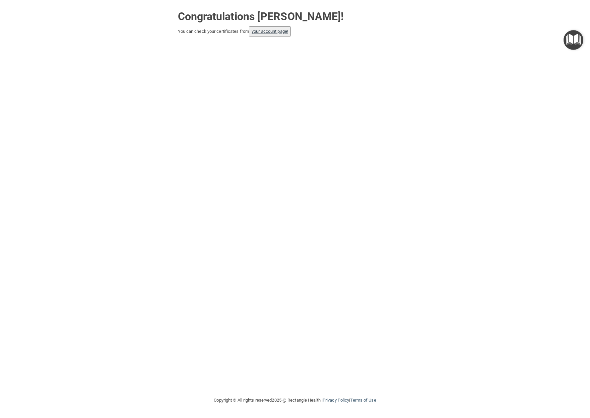
click at [262, 31] on link "your account page!" at bounding box center [270, 31] width 37 height 5
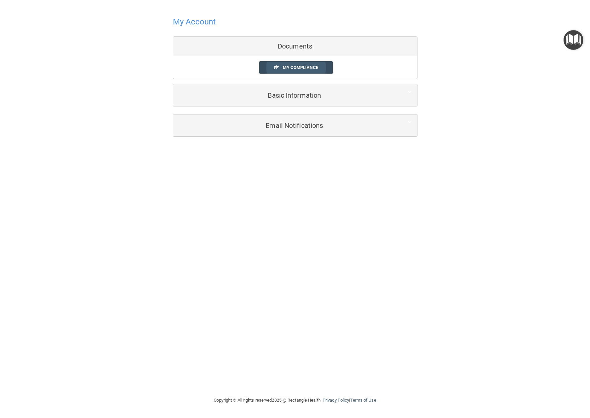
click at [297, 67] on span "My Compliance" at bounding box center [300, 67] width 35 height 5
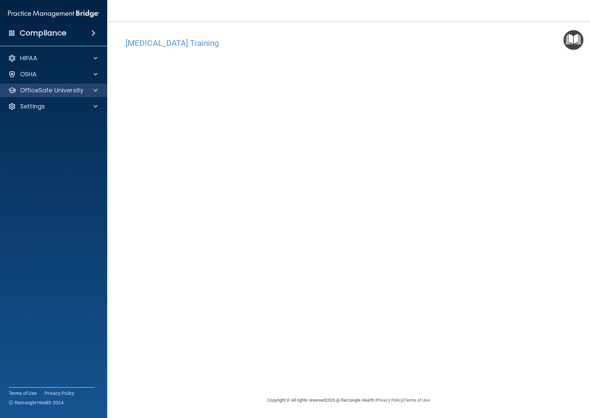
click at [55, 92] on p "OfficeSafe University" at bounding box center [51, 90] width 63 height 8
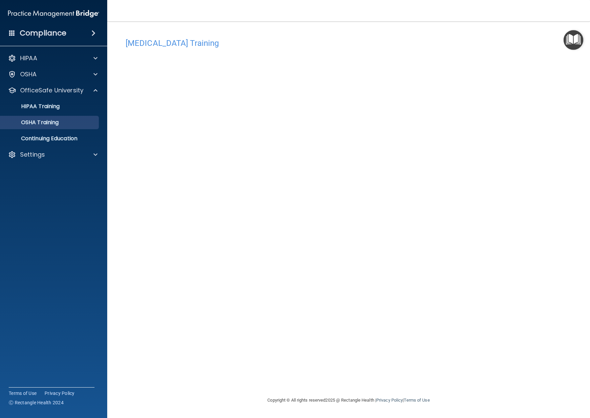
click at [59, 124] on p "OSHA Training" at bounding box center [31, 122] width 54 height 7
